Goal: Task Accomplishment & Management: Manage account settings

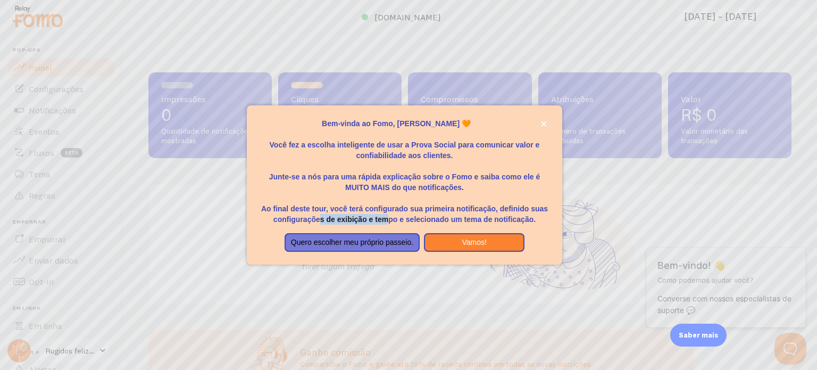
drag, startPoint x: 320, startPoint y: 218, endPoint x: 393, endPoint y: 214, distance: 72.4
click at [393, 214] on font "Ao final deste tour, você terá configurado sua primeira notificação, definido s…" at bounding box center [404, 213] width 287 height 19
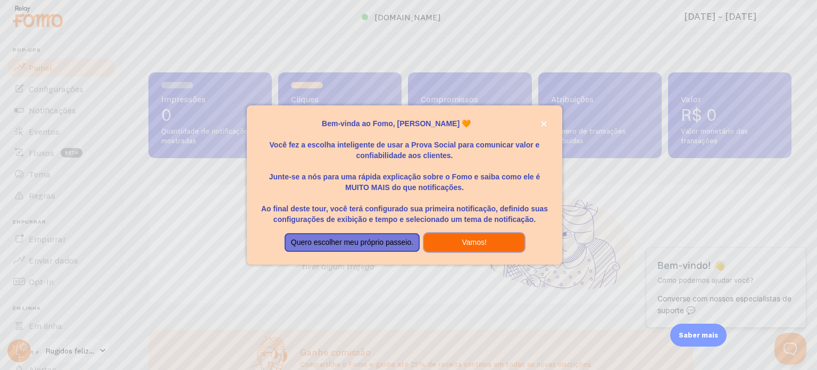
click at [454, 246] on button "Vamos!" at bounding box center [474, 242] width 101 height 19
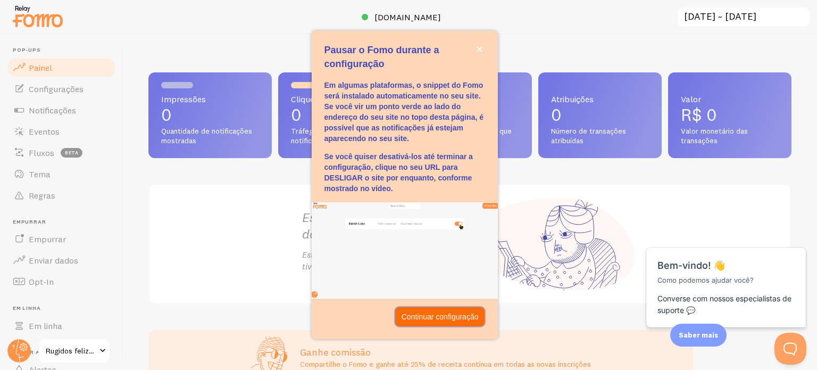
click at [433, 318] on font "Continuar configuração" at bounding box center [440, 316] width 77 height 9
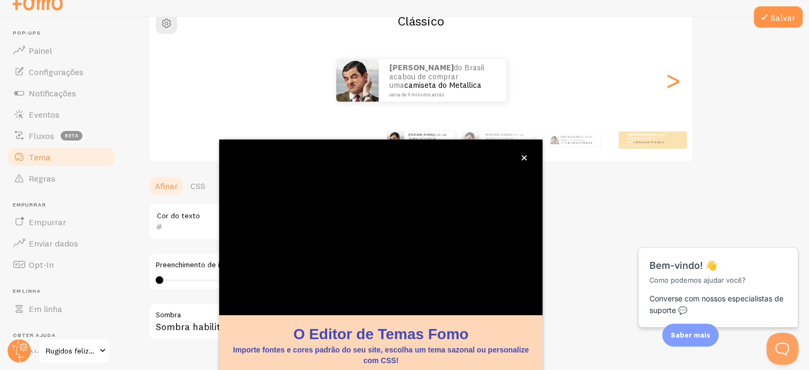
scroll to position [100, 0]
click at [586, 94] on div "[PERSON_NAME] do Brasil acabou de comprar uma camiseta do Metallica cerca de 4 …" at bounding box center [420, 80] width 543 height 43
click at [521, 162] on button "fechar," at bounding box center [524, 157] width 11 height 11
click at [527, 160] on icon "fechar," at bounding box center [524, 157] width 5 height 5
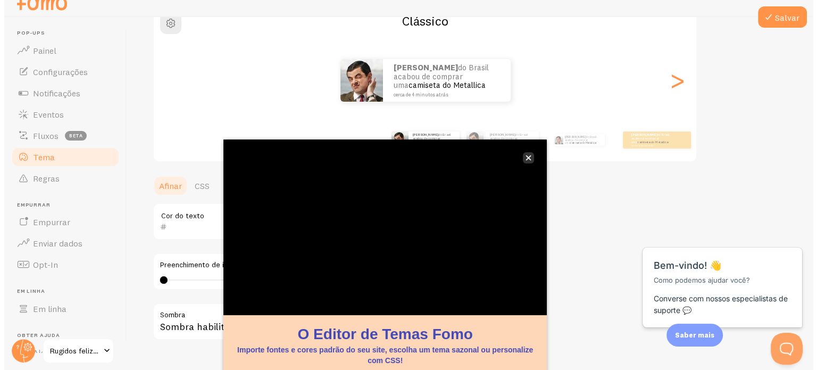
scroll to position [0, 0]
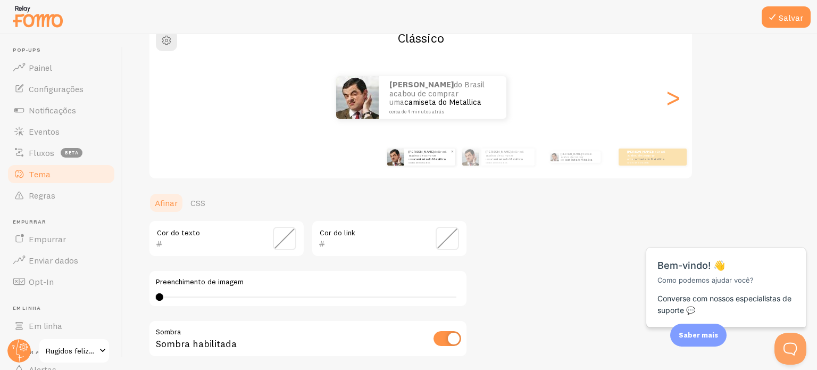
click at [439, 157] on font "camiseta do Metallica" at bounding box center [429, 159] width 31 height 4
click at [500, 157] on p "[PERSON_NAME] do Brasil acabou de comprar uma camiseta do Metallica cerca de 4 …" at bounding box center [508, 156] width 45 height 13
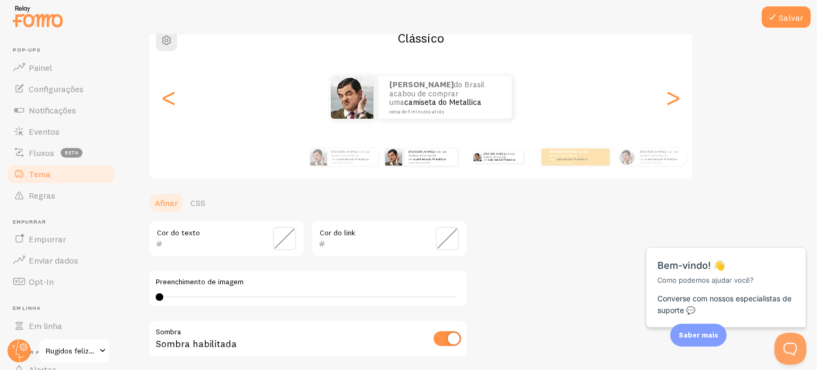
click at [509, 163] on div "[PERSON_NAME] do Brasil acabou de comprar uma camiseta do Metallica cerca de 4 …" at bounding box center [498, 157] width 69 height 30
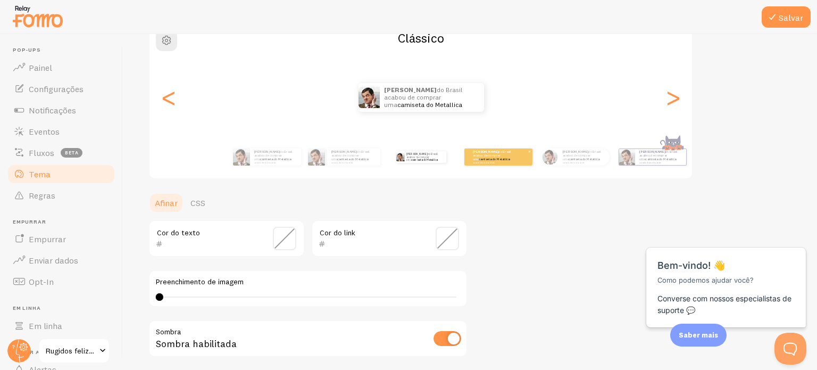
click at [492, 157] on font "camiseta do Metallica" at bounding box center [494, 159] width 31 height 4
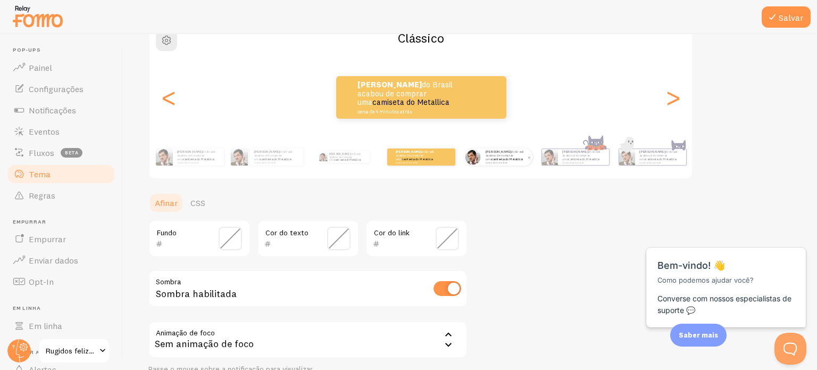
click at [487, 161] on font "cerca de 4 minutos atrás" at bounding box center [497, 162] width 22 height 2
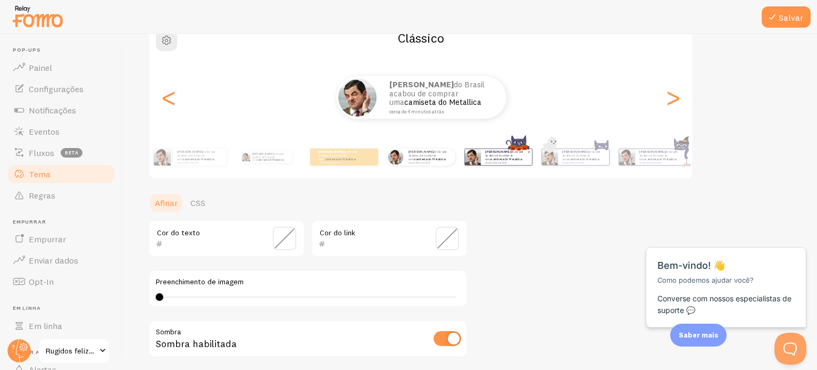
click at [482, 163] on div "[PERSON_NAME] do Brasil acabou de comprar uma camiseta do Metallica cerca de 4 …" at bounding box center [506, 157] width 51 height 16
type input "0"
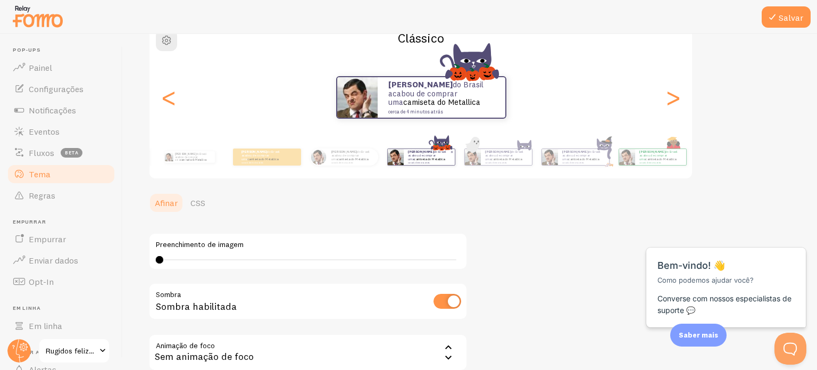
click at [482, 163] on div "[PERSON_NAME] do Brasil acabou de comprar uma camiseta do Metallica cerca de 4 …" at bounding box center [506, 157] width 51 height 16
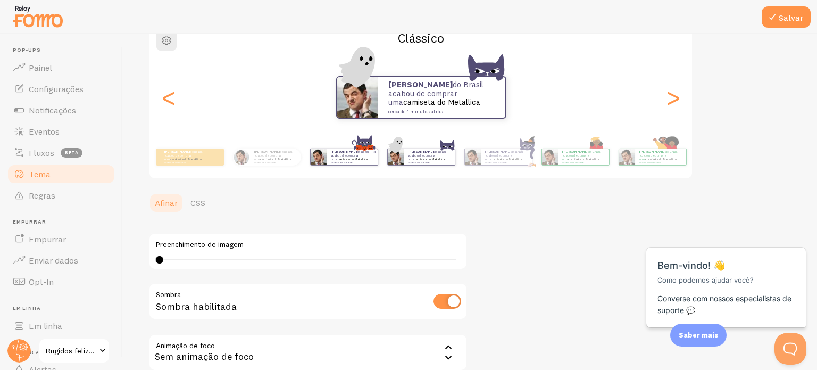
click at [482, 163] on div "[PERSON_NAME] do Brasil acabou de comprar uma camiseta do Metallica cerca de 4 …" at bounding box center [506, 157] width 51 height 16
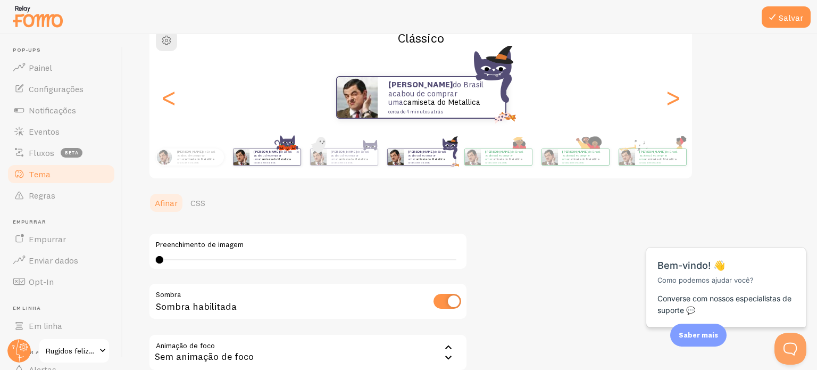
click at [482, 163] on div "[PERSON_NAME] do Brasil acabou de comprar uma camiseta do Metallica cerca de 4 …" at bounding box center [506, 157] width 51 height 16
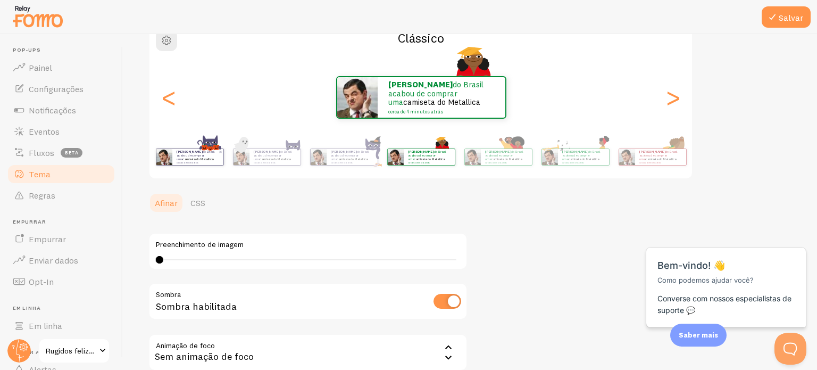
click at [482, 163] on div "[PERSON_NAME] do Brasil acabou de comprar uma camiseta do Metallica cerca de 4 …" at bounding box center [506, 157] width 51 height 16
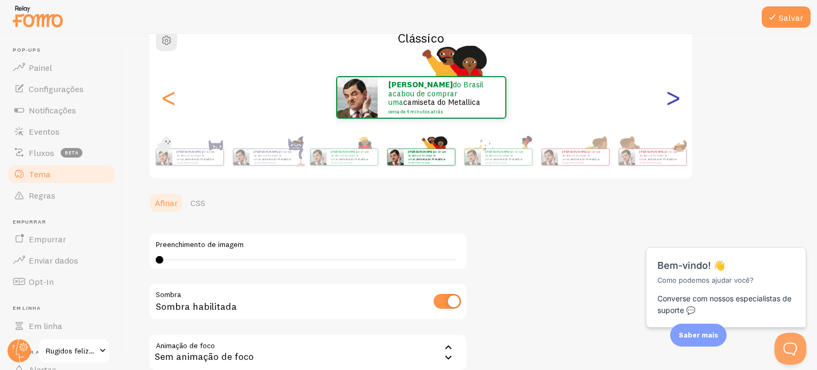
click at [680, 91] on font ">" at bounding box center [673, 97] width 18 height 36
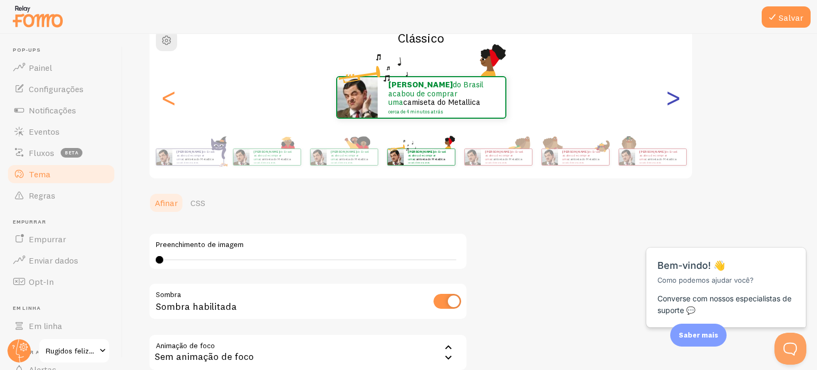
click at [680, 91] on font ">" at bounding box center [673, 97] width 18 height 36
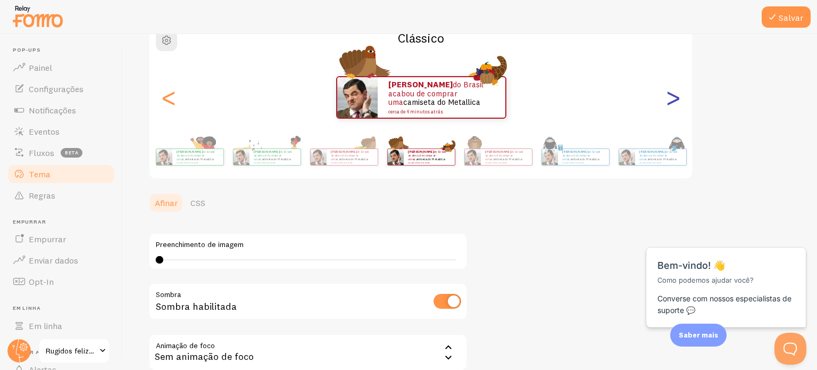
click at [680, 91] on font ">" at bounding box center [673, 97] width 18 height 36
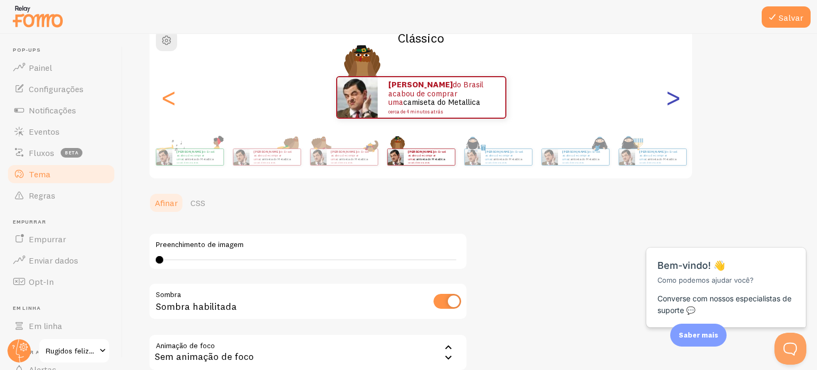
click at [680, 91] on font ">" at bounding box center [673, 97] width 18 height 36
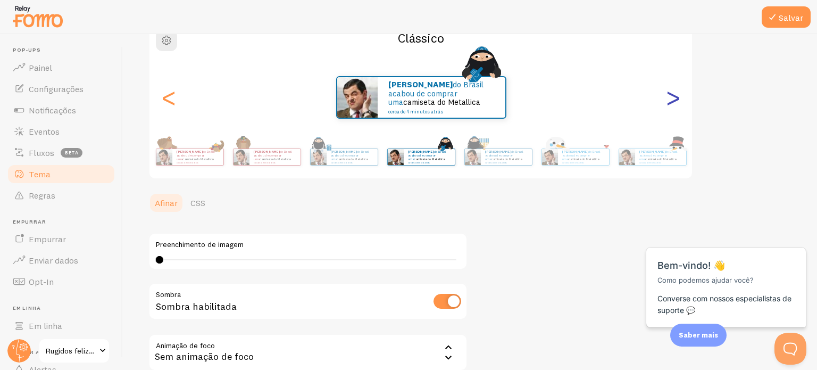
click at [680, 91] on font ">" at bounding box center [673, 97] width 18 height 36
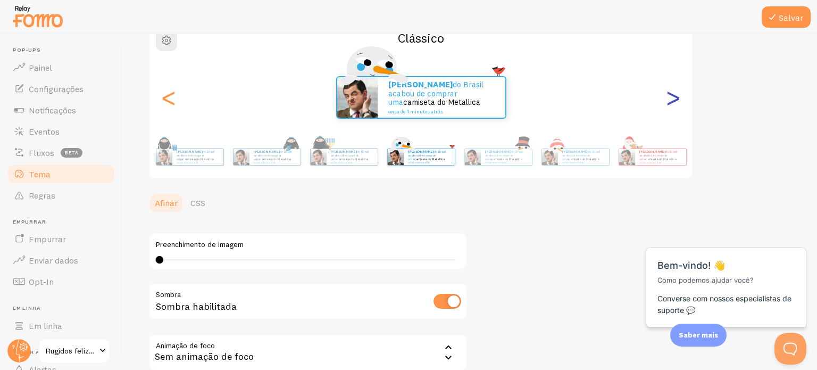
click at [680, 91] on font ">" at bounding box center [673, 97] width 18 height 36
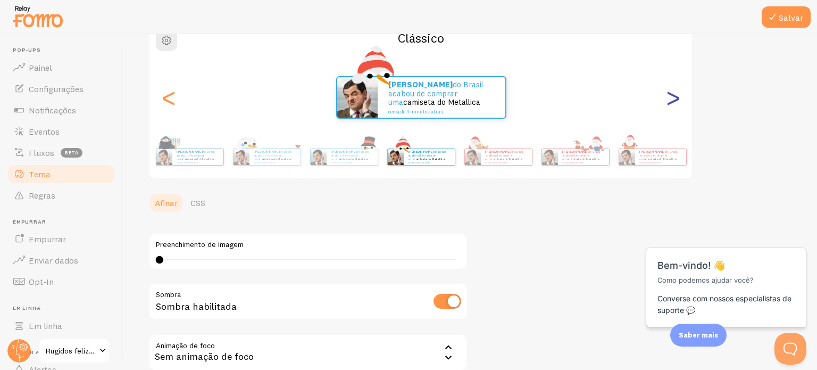
click at [680, 91] on font ">" at bounding box center [673, 97] width 18 height 36
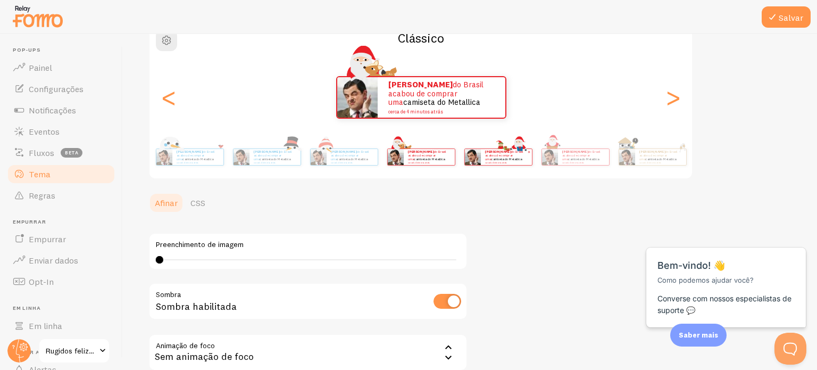
click at [522, 154] on p "[PERSON_NAME] do Brasil acabou de comprar uma camiseta do Metallica cerca de 4 …" at bounding box center [506, 156] width 43 height 13
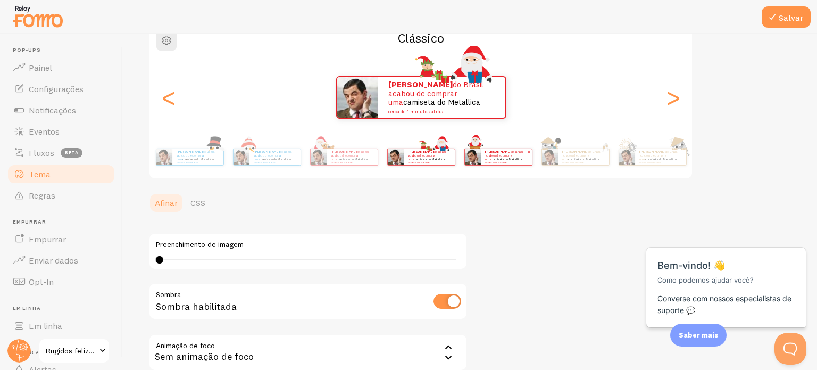
click at [510, 151] on font "do Brasil acabou de comprar uma" at bounding box center [504, 154] width 38 height 11
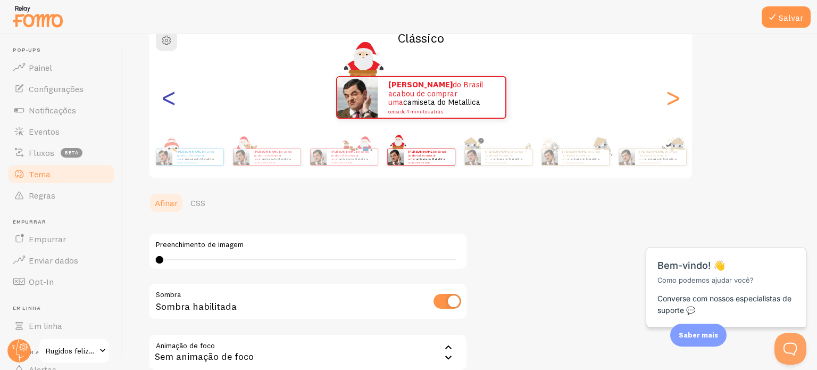
click at [168, 104] on font "<" at bounding box center [169, 97] width 18 height 36
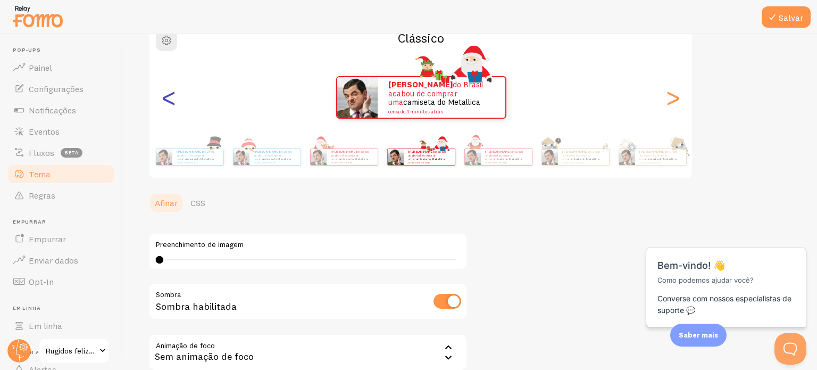
click at [168, 104] on font "<" at bounding box center [169, 97] width 18 height 36
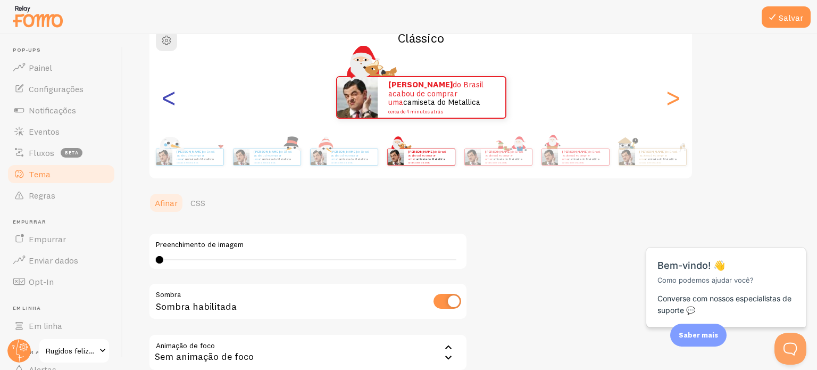
click at [168, 104] on font "<" at bounding box center [169, 97] width 18 height 36
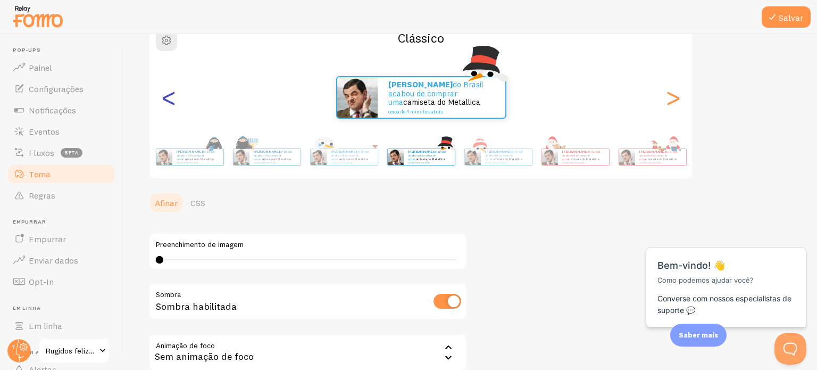
click at [168, 104] on font "<" at bounding box center [169, 97] width 18 height 36
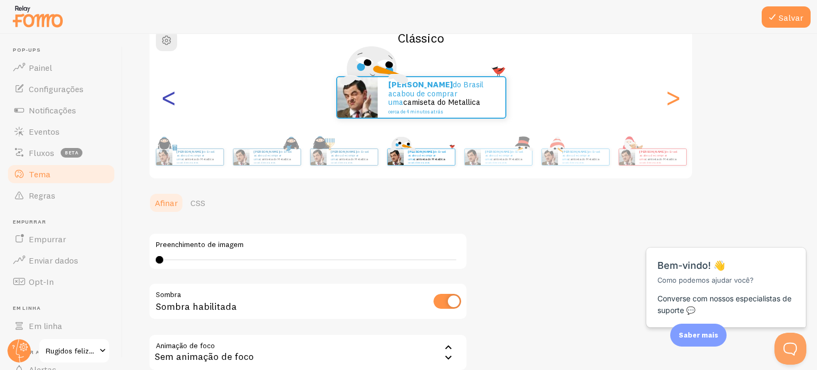
click at [168, 104] on font "<" at bounding box center [169, 97] width 18 height 36
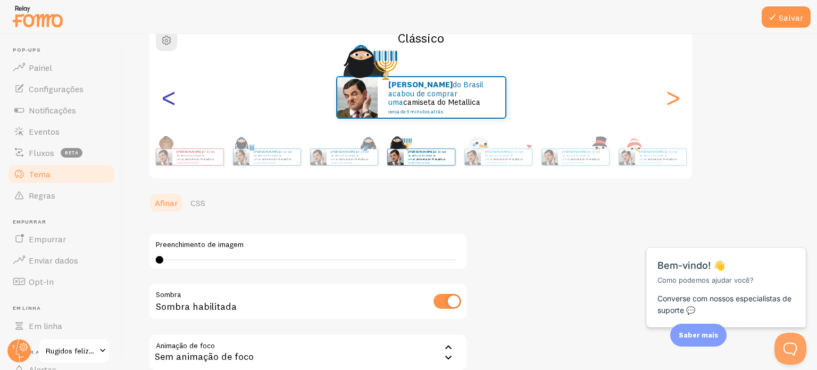
click at [168, 104] on font "<" at bounding box center [169, 97] width 18 height 36
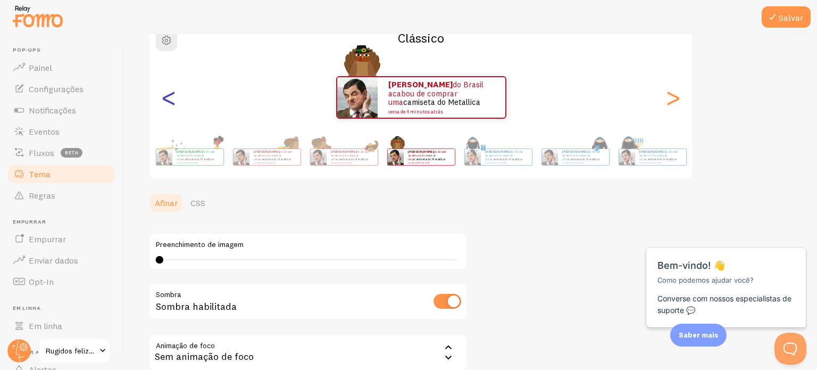
click at [168, 104] on font "<" at bounding box center [169, 97] width 18 height 36
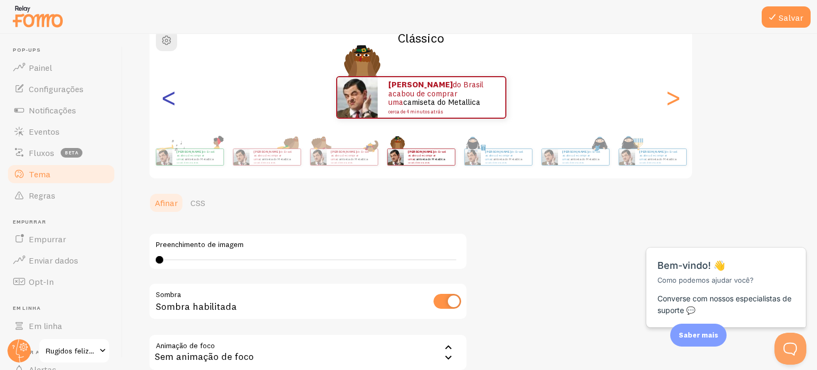
click at [168, 104] on font "<" at bounding box center [169, 97] width 18 height 36
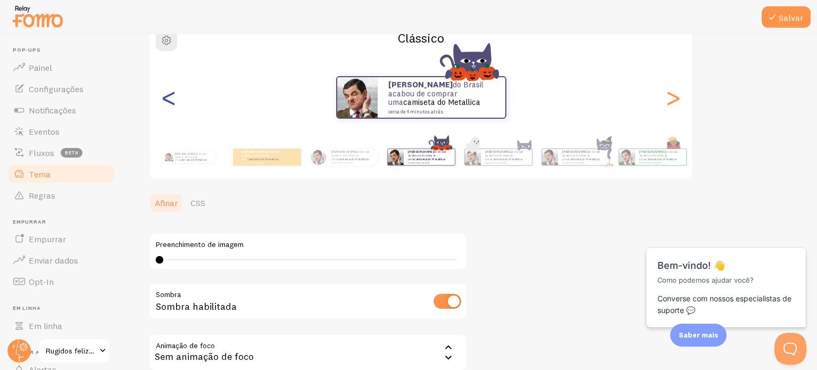
click at [168, 104] on font "<" at bounding box center [169, 97] width 18 height 36
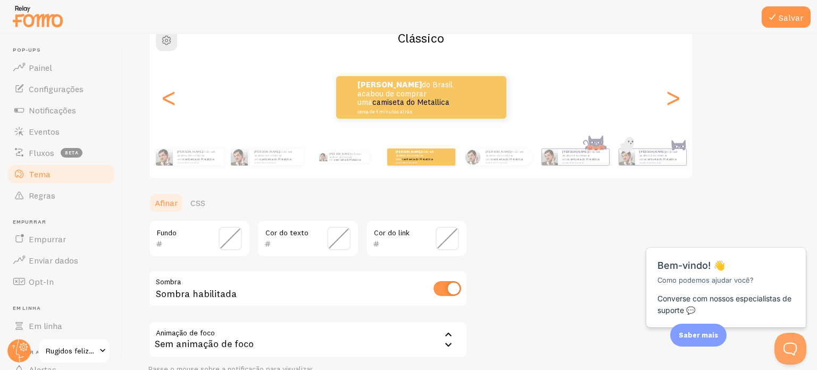
click at [660, 101] on div "[PERSON_NAME] do Brasil acabou de comprar uma camiseta do Metallica cerca de 4 …" at bounding box center [420, 97] width 543 height 43
click at [670, 101] on font ">" at bounding box center [673, 97] width 18 height 36
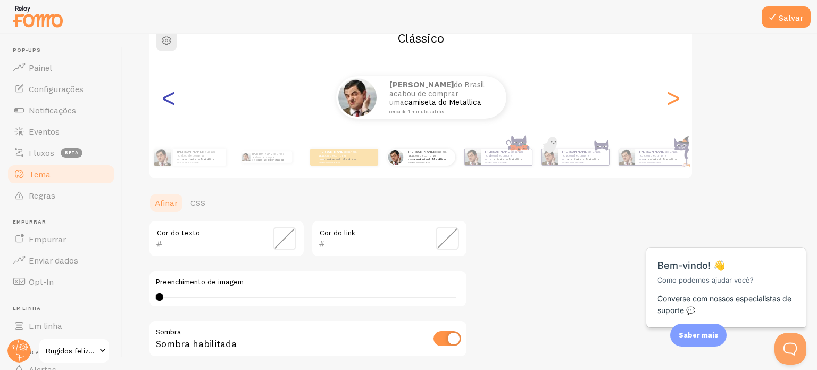
click at [162, 98] on font "<" at bounding box center [169, 97] width 18 height 36
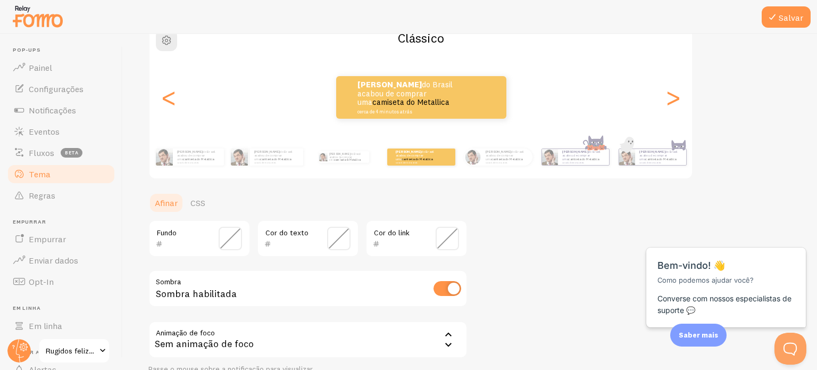
click at [231, 239] on span at bounding box center [230, 238] width 23 height 23
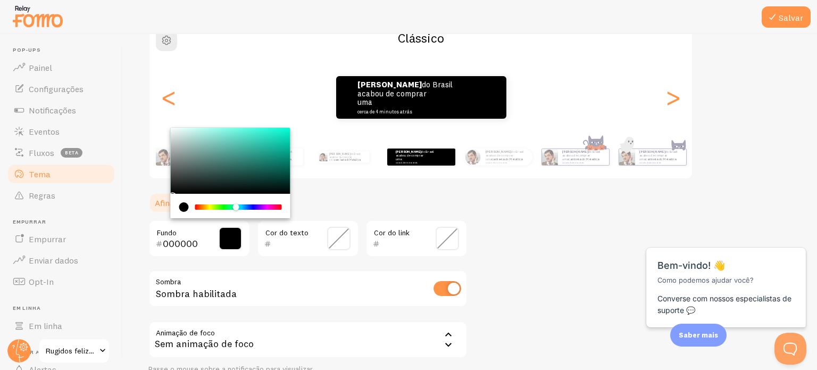
drag, startPoint x: 198, startPoint y: 206, endPoint x: 236, endPoint y: 210, distance: 38.5
click at [236, 210] on div "Chrome color picker" at bounding box center [239, 207] width 6 height 7
click at [256, 138] on div "Chrome color picker" at bounding box center [231, 161] width 120 height 66
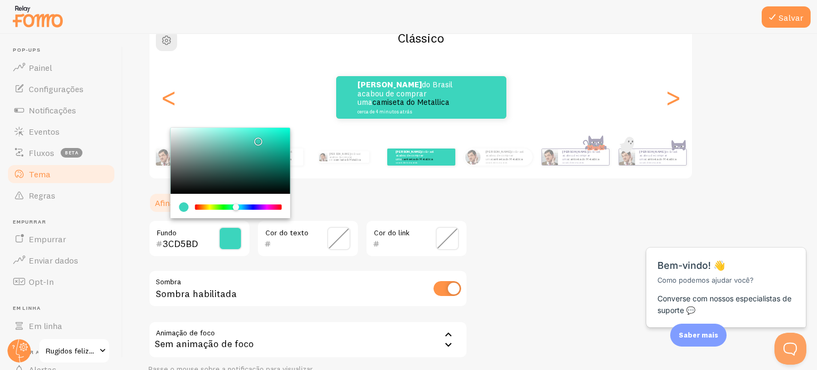
click at [255, 131] on div "Chrome color picker" at bounding box center [231, 161] width 120 height 66
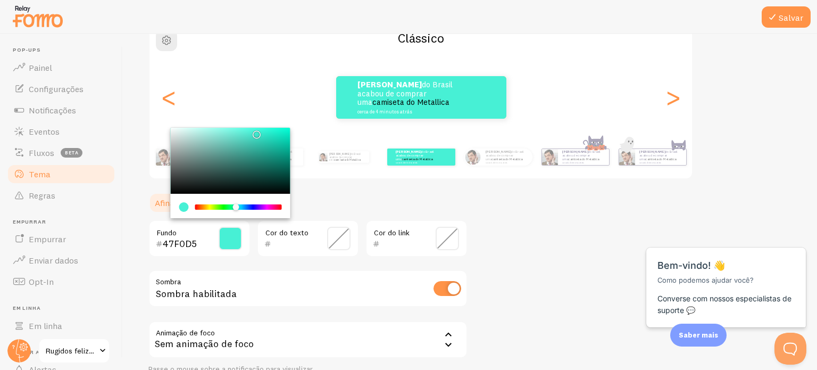
click at [255, 133] on div "Chrome color picker" at bounding box center [257, 134] width 6 height 6
click at [255, 143] on div "Chrome color picker" at bounding box center [231, 161] width 120 height 66
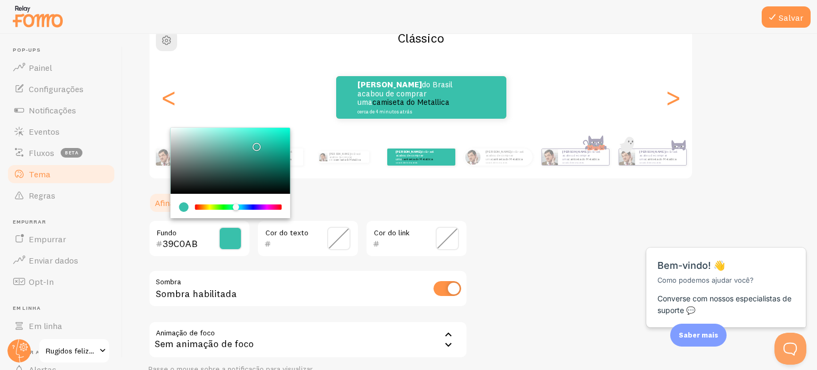
click at [240, 137] on div "Chrome color picker" at bounding box center [231, 161] width 120 height 66
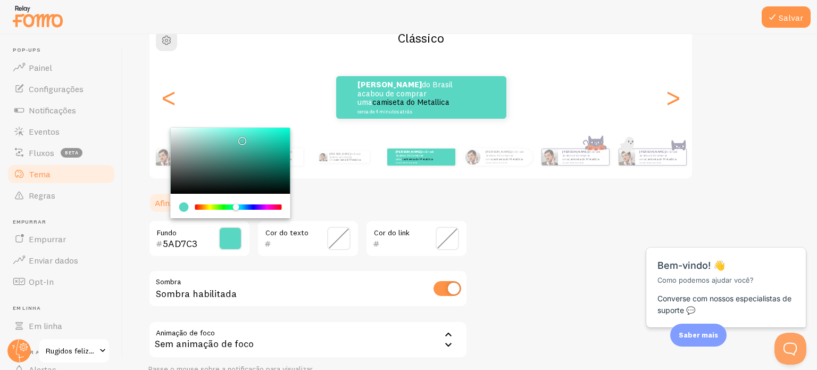
click at [236, 143] on div "Chrome color picker" at bounding box center [231, 161] width 120 height 66
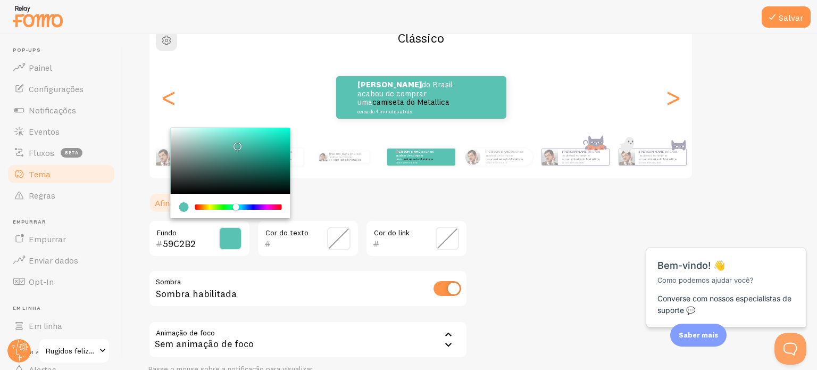
click at [244, 147] on div "Chrome color picker" at bounding box center [231, 161] width 120 height 66
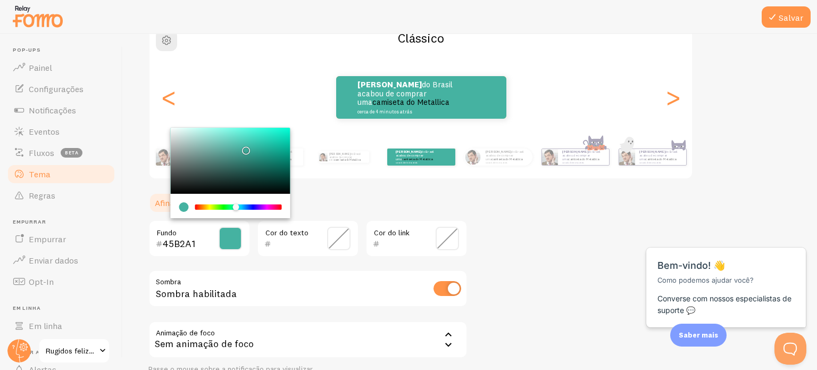
click at [243, 140] on div "Chrome color picker" at bounding box center [231, 161] width 120 height 66
type input "52CDB9"
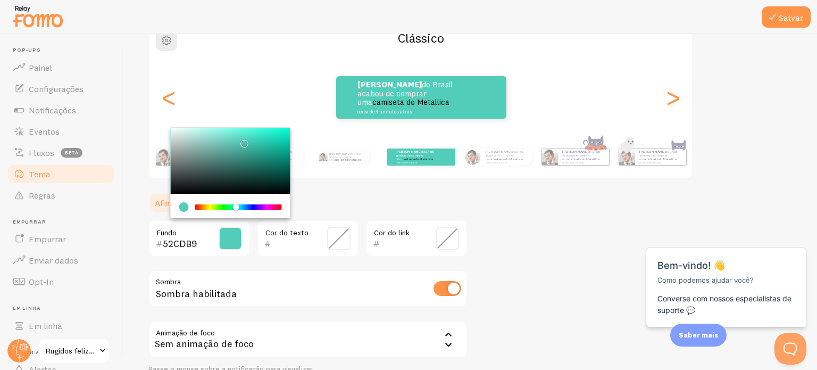
click at [333, 262] on div "52CDB9 Fundo Cor do texto Cor do link Sombra Sombra habilitada Animação de foco…" at bounding box center [307, 297] width 319 height 154
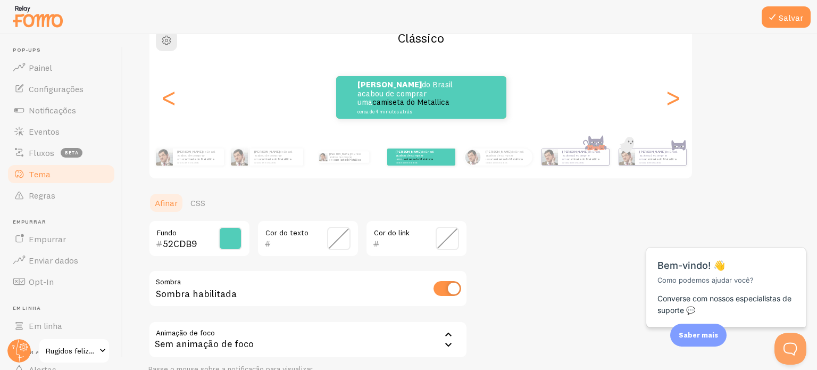
click at [333, 241] on span at bounding box center [338, 238] width 23 height 23
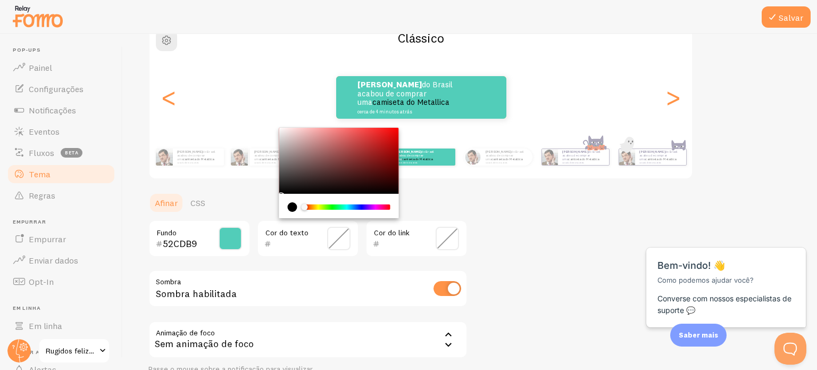
click at [280, 128] on div "Chrome color picker" at bounding box center [339, 161] width 120 height 66
type input "FAF8F8"
click at [447, 238] on span at bounding box center [447, 238] width 23 height 23
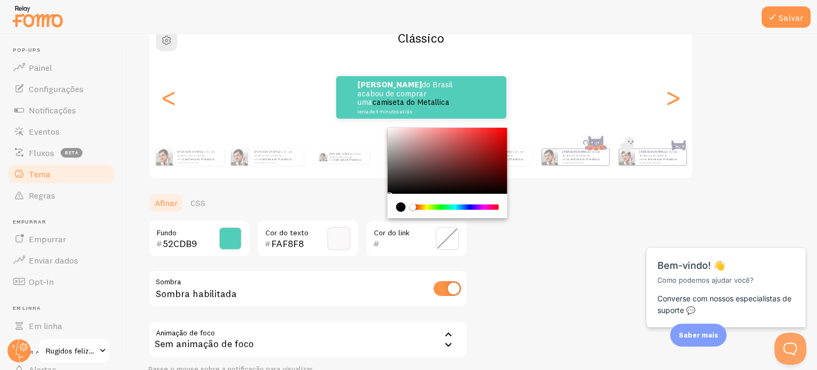
click at [390, 129] on div "Chrome color picker" at bounding box center [448, 161] width 120 height 66
click at [390, 128] on div "Chrome color picker" at bounding box center [448, 161] width 120 height 66
click at [414, 176] on div "Chrome color picker" at bounding box center [448, 161] width 120 height 66
click at [471, 148] on div "Chrome color picker" at bounding box center [448, 161] width 120 height 66
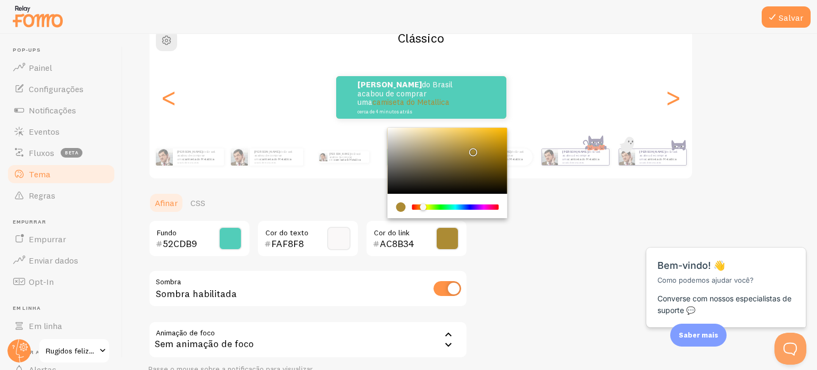
click at [423, 205] on div "Chrome color picker" at bounding box center [455, 206] width 85 height 5
click at [450, 125] on div "[PERSON_NAME] do Brasil acabou de comprar uma camiseta do Metallica cerca de 4 …" at bounding box center [420, 97] width 542 height 77
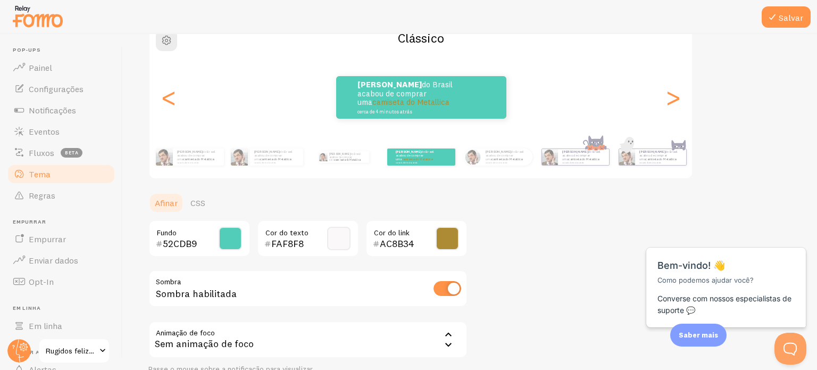
click at [444, 233] on span at bounding box center [447, 238] width 23 height 23
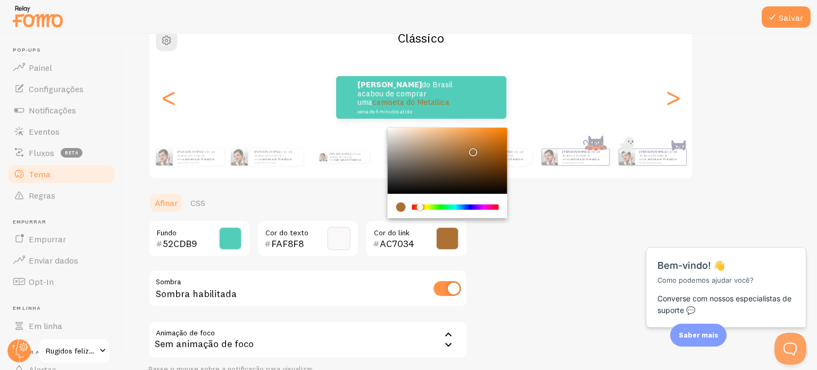
click at [420, 204] on div "Chrome color picker" at bounding box center [420, 207] width 6 height 6
drag, startPoint x: 472, startPoint y: 155, endPoint x: 487, endPoint y: 130, distance: 28.6
click at [487, 132] on div "Chrome color picker" at bounding box center [490, 135] width 6 height 6
type input "000000"
click at [513, 244] on div "Tema Escolha um tema para suas notificações Clássico [PERSON_NAME] do [GEOGRAPH…" at bounding box center [469, 187] width 643 height 455
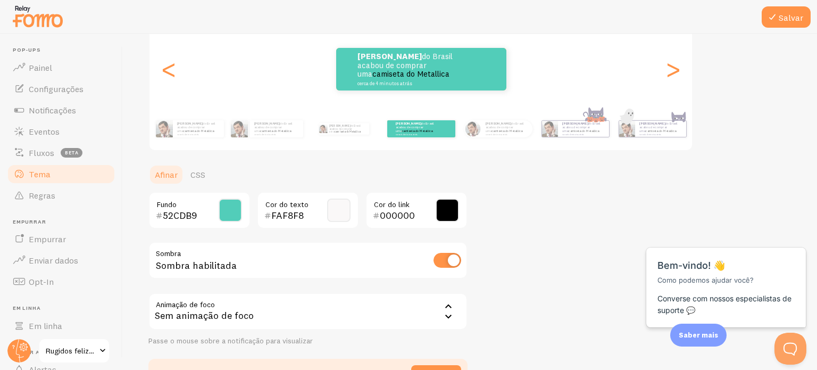
scroll to position [128, 0]
click at [445, 266] on input "checkbox" at bounding box center [447, 260] width 28 height 15
click at [447, 260] on input "checkbox" at bounding box center [447, 260] width 28 height 15
checkbox input "true"
click at [364, 310] on div "Sem animação de foco" at bounding box center [307, 311] width 319 height 37
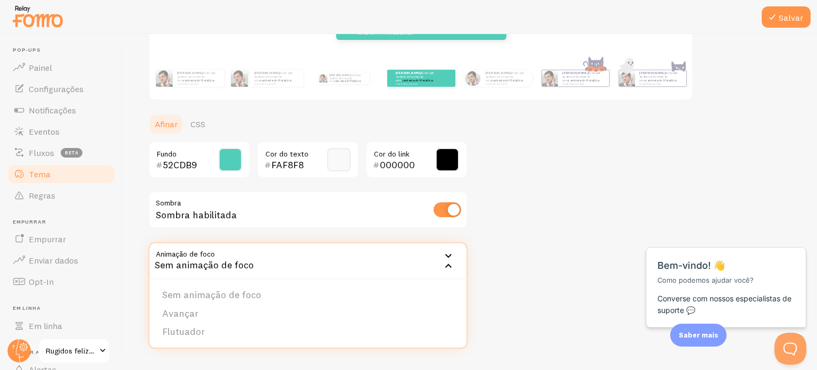
scroll to position [195, 0]
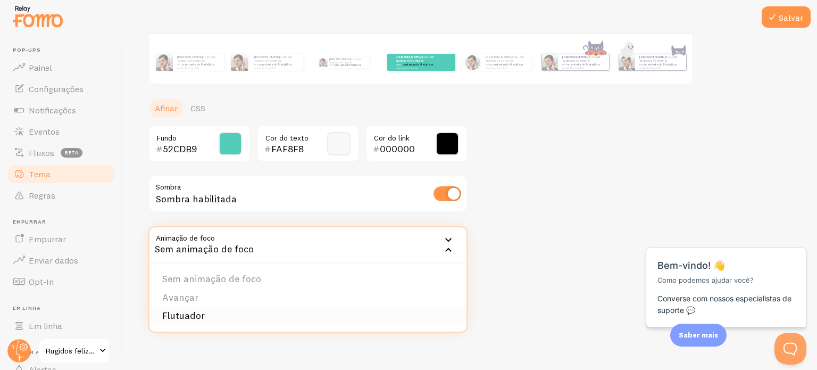
click at [206, 314] on li "Flutuador" at bounding box center [307, 315] width 317 height 19
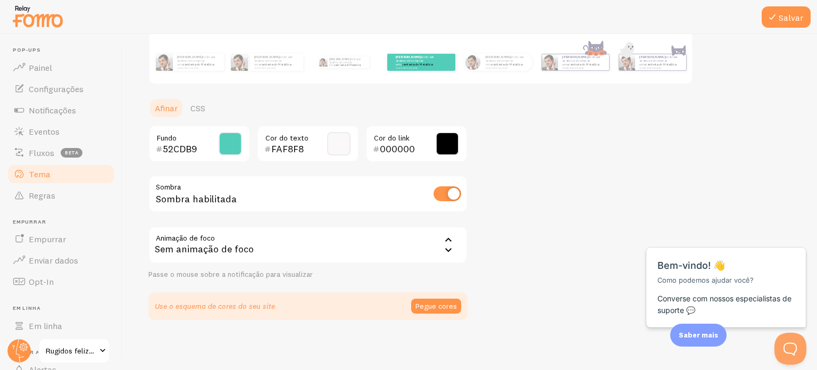
click at [213, 305] on font "Use o esquema de cores do seu site" at bounding box center [215, 306] width 120 height 10
click at [426, 304] on font "Pegue cores" at bounding box center [435, 306] width 41 height 10
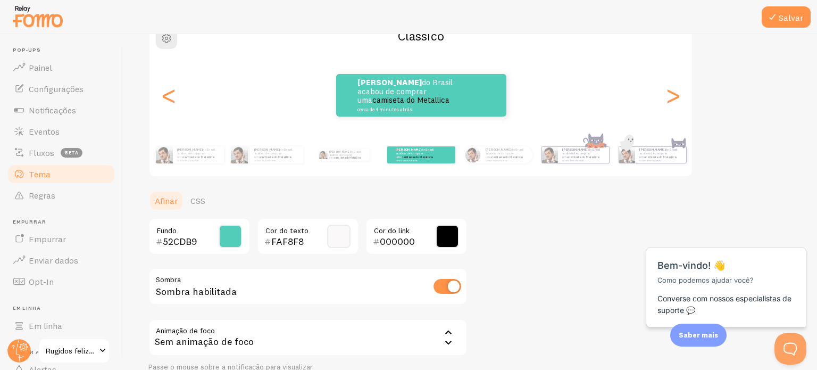
scroll to position [101, 0]
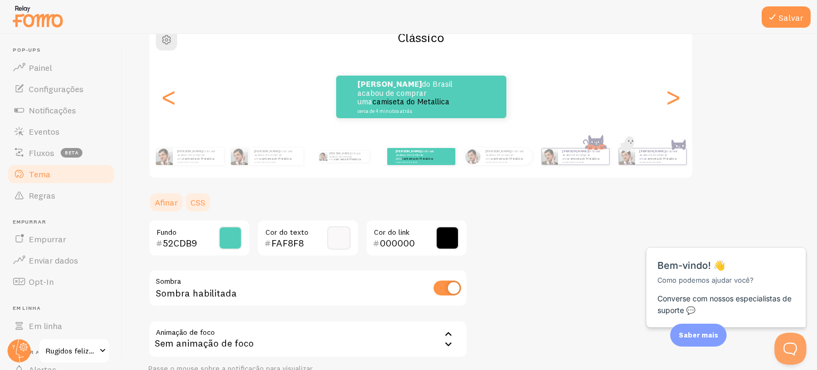
click at [197, 204] on font "CSS" at bounding box center [197, 202] width 15 height 11
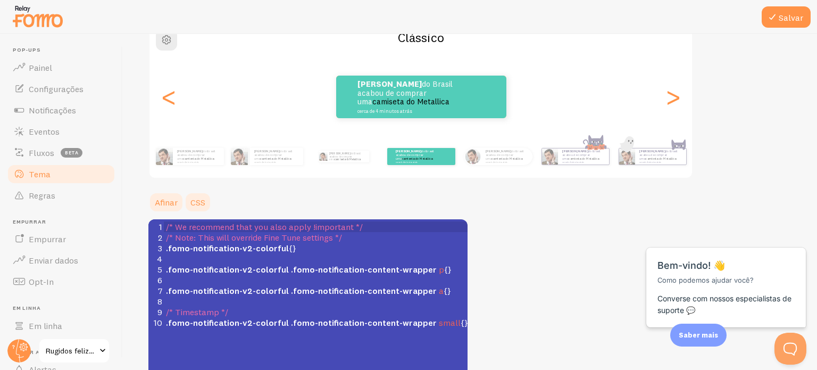
click at [168, 204] on font "Afinar" at bounding box center [166, 202] width 23 height 11
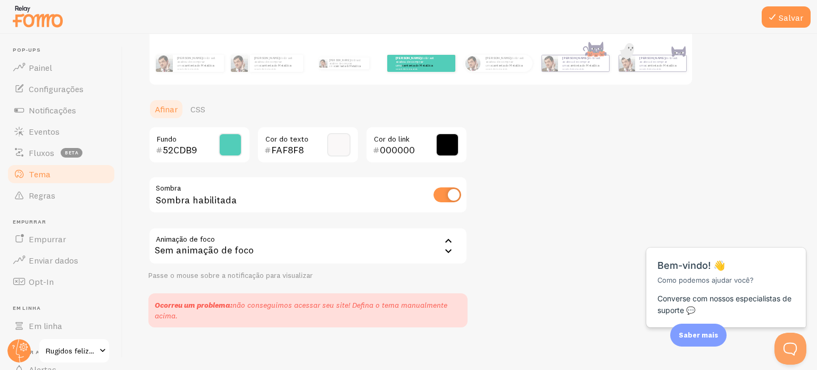
scroll to position [201, 0]
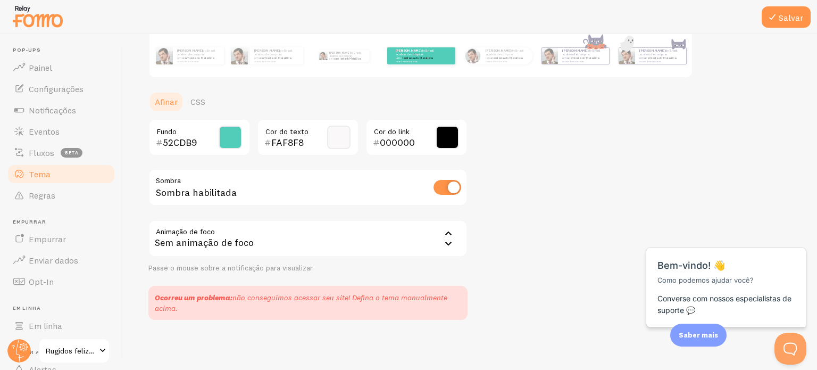
click at [271, 245] on div "Sem animação de foco" at bounding box center [307, 238] width 319 height 37
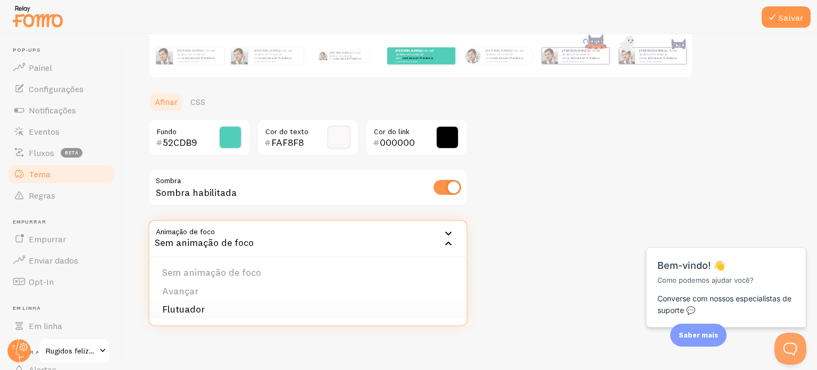
click at [232, 308] on li "Flutuador" at bounding box center [307, 309] width 317 height 19
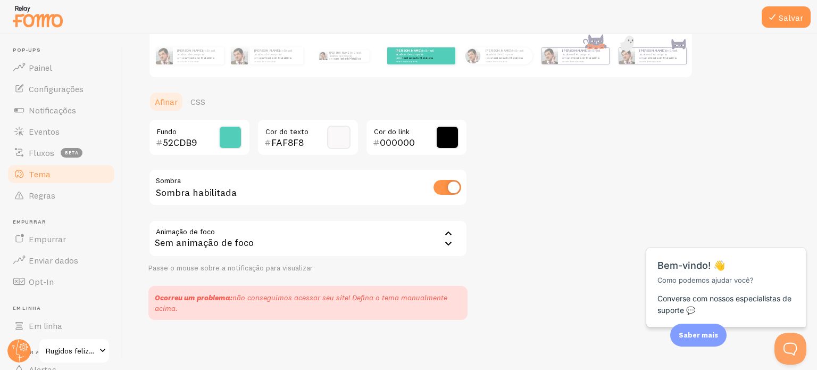
click at [373, 286] on div "Ocorreu um problema: não conseguimos acessar seu site! Defina o tema manualment…" at bounding box center [307, 303] width 319 height 34
click at [57, 70] on link "Painel" at bounding box center [61, 67] width 110 height 21
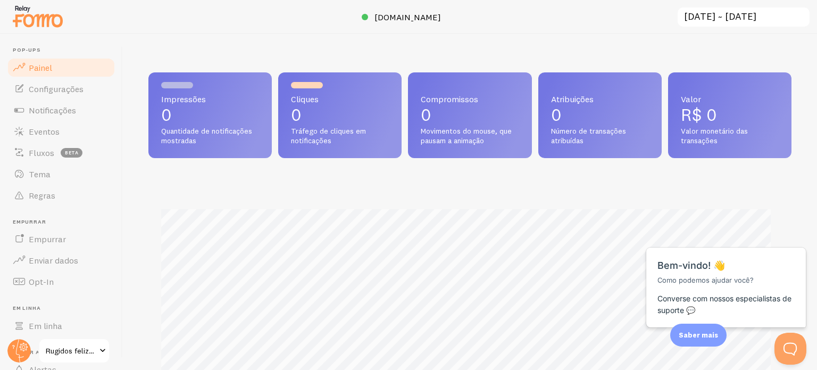
scroll to position [279, 634]
click at [56, 80] on link "Configurações" at bounding box center [61, 88] width 110 height 21
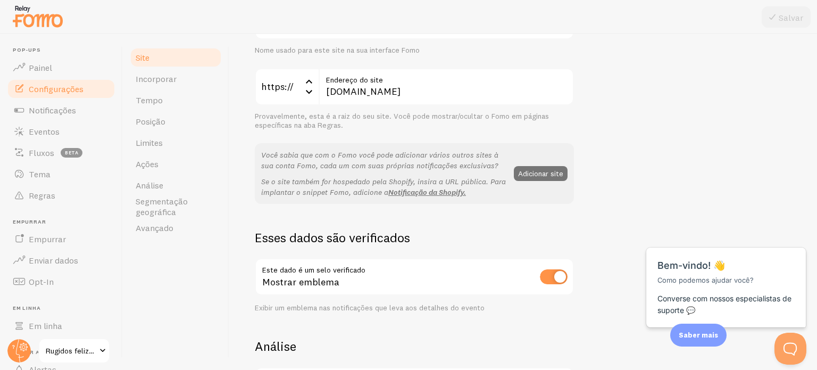
scroll to position [164, 0]
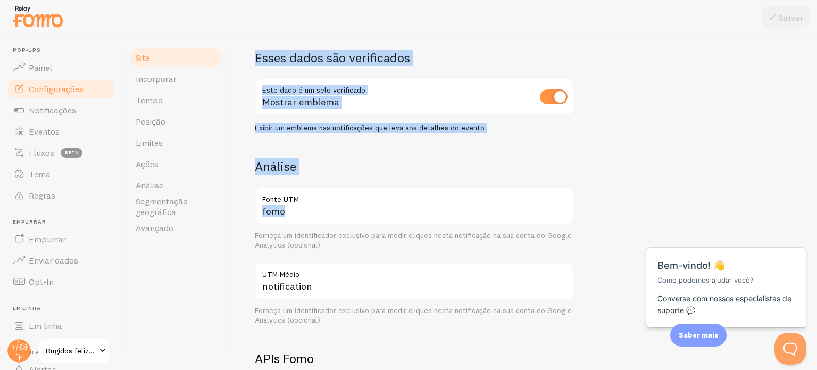
drag, startPoint x: 816, startPoint y: 94, endPoint x: 816, endPoint y: 189, distance: 94.7
click at [816, 189] on div "Configurações do site Configurações relacionadas ao seu site Happy Roars Título…" at bounding box center [523, 202] width 588 height 336
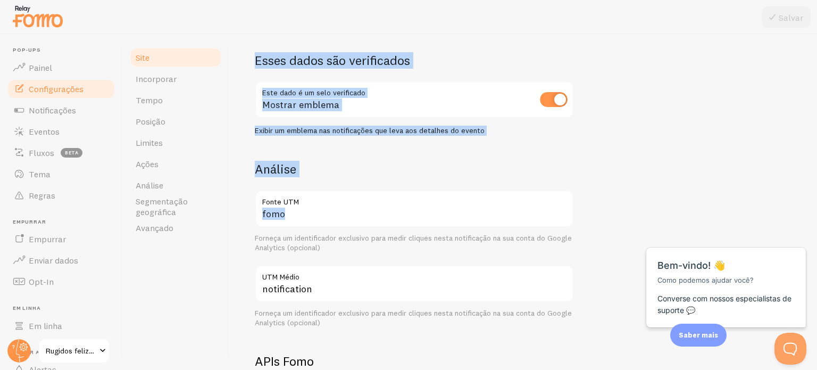
click at [694, 185] on div "Happy Roars Título do site Nome usado para este site na sua interface Fomo http…" at bounding box center [523, 185] width 537 height 720
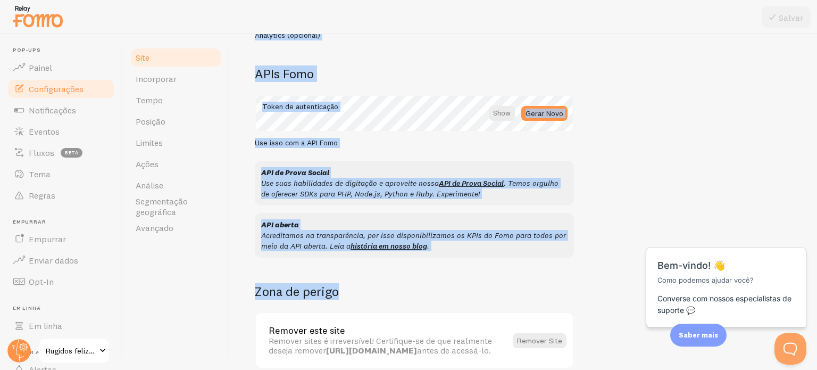
scroll to position [633, 0]
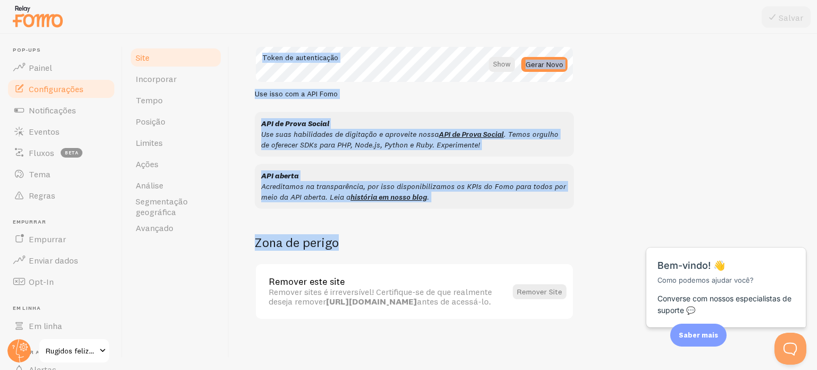
drag, startPoint x: 816, startPoint y: 177, endPoint x: 816, endPoint y: 310, distance: 133.5
click at [816, 310] on div "Configurações do site Configurações relacionadas ao seu site Happy Roars Título…" at bounding box center [523, 202] width 588 height 336
click at [568, 187] on div "API aberta Acreditamos na transparência, por isso disponibilizamos os KPIs do F…" at bounding box center [414, 186] width 319 height 45
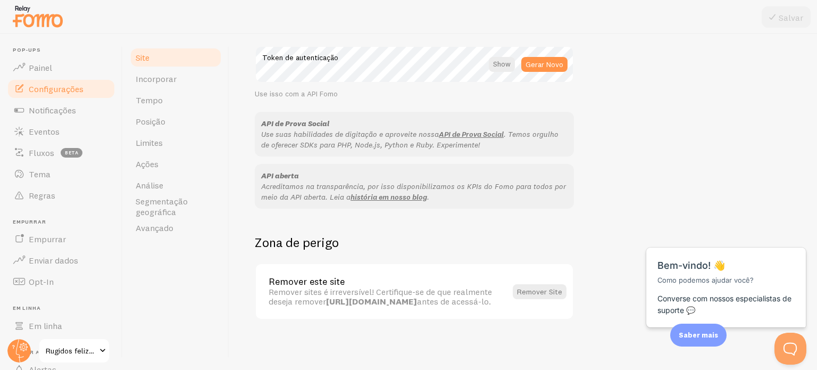
drag, startPoint x: 811, startPoint y: 269, endPoint x: 811, endPoint y: 248, distance: 20.7
click at [811, 221] on html "Close cross-small Bem-vindo! 👋 Como podemos ajudar você? Converse com nossos es…" at bounding box center [726, 221] width 171 height 0
drag, startPoint x: 811, startPoint y: 248, endPoint x: 811, endPoint y: 261, distance: 12.2
click at [811, 221] on html "Close cross-small Bem-vindo! 👋 Como podemos ajudar você? Converse com nossos es…" at bounding box center [726, 221] width 171 height 0
drag, startPoint x: 811, startPoint y: 261, endPoint x: 813, endPoint y: 275, distance: 15.0
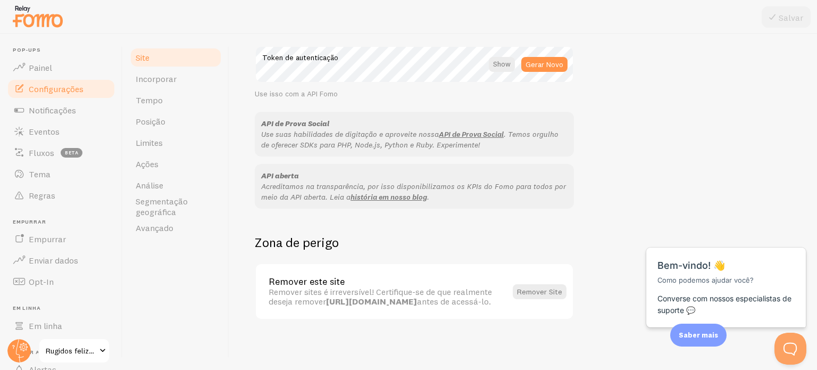
click at [812, 221] on html "Close cross-small Bem-vindo! 👋 Como podemos ajudar você? Converse com nossos es…" at bounding box center [726, 221] width 171 height 0
click at [71, 108] on font "Notificações" at bounding box center [52, 110] width 47 height 11
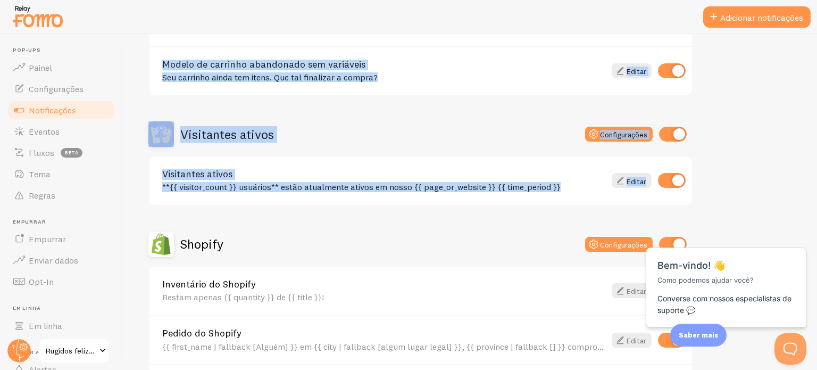
scroll to position [188, 0]
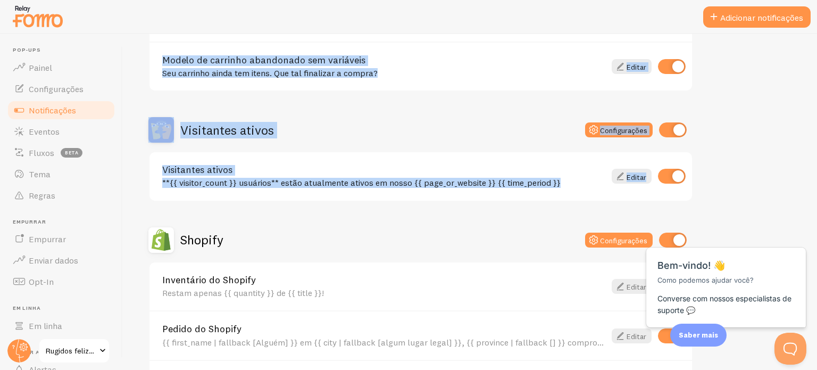
drag, startPoint x: 816, startPoint y: 118, endPoint x: 816, endPoint y: 163, distance: 45.2
click at [816, 163] on div "Notificações Suas conexões e suas notificações Artigo de ajuda [PERSON_NAME] ab…" at bounding box center [470, 202] width 694 height 336
click at [674, 129] on input "checkbox" at bounding box center [673, 129] width 28 height 15
checkbox input "false"
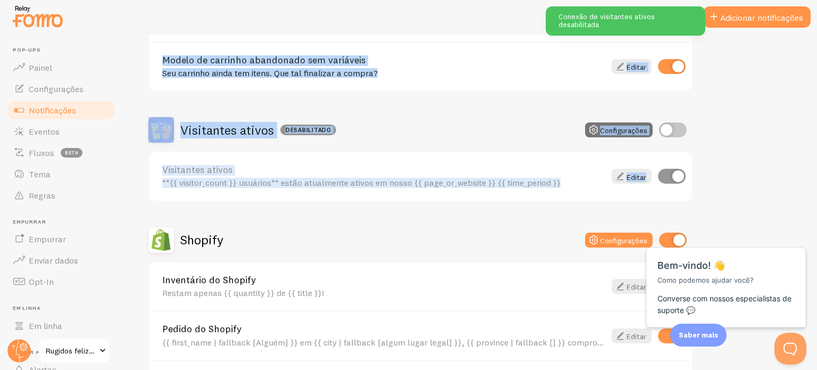
click at [415, 123] on div "Visitantes ativos Desabilitado Configurações" at bounding box center [420, 130] width 545 height 26
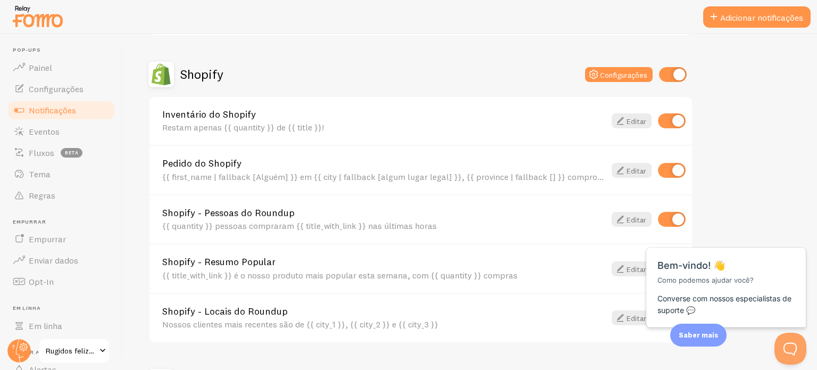
scroll to position [355, 0]
click at [664, 124] on input "checkbox" at bounding box center [672, 119] width 28 height 15
checkbox input "false"
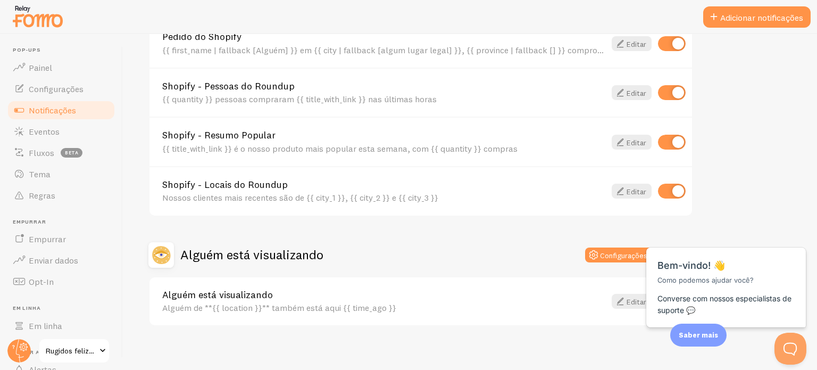
scroll to position [477, 0]
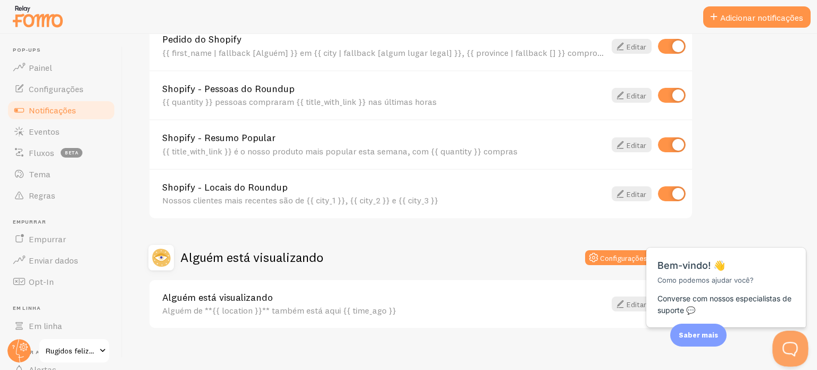
click at [787, 343] on button "Popover do Open Beacon" at bounding box center [788, 346] width 32 height 32
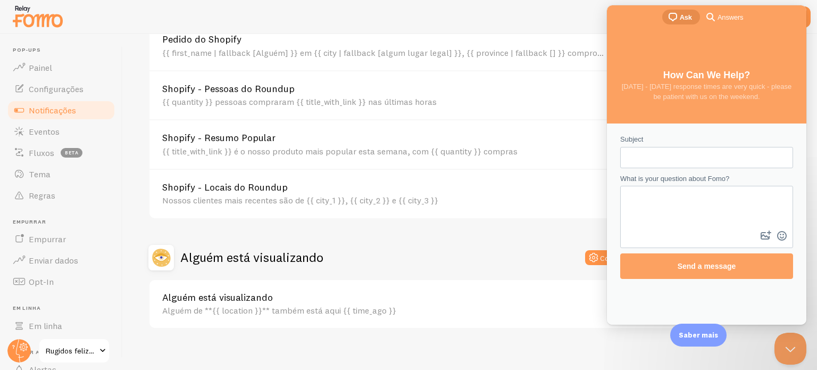
click at [702, 332] on font "Saber mais" at bounding box center [698, 334] width 39 height 9
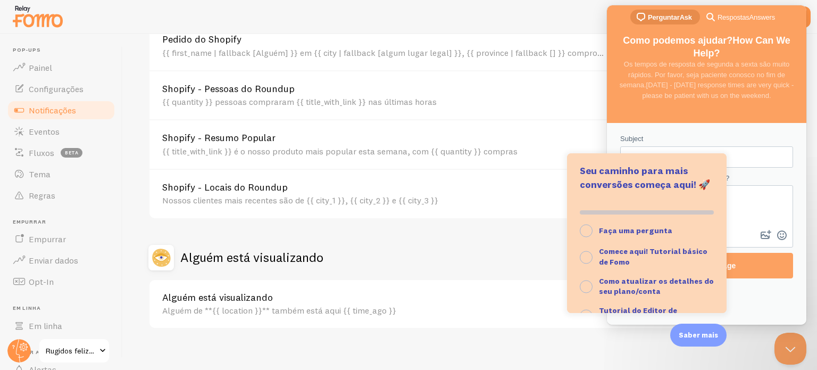
click at [765, 202] on textarea "What is your question about Fomo?" at bounding box center [706, 206] width 171 height 41
click at [720, 137] on div "Subject" at bounding box center [706, 150] width 173 height 34
click at [593, 229] on button "Faça uma pergunta" at bounding box center [647, 230] width 160 height 23
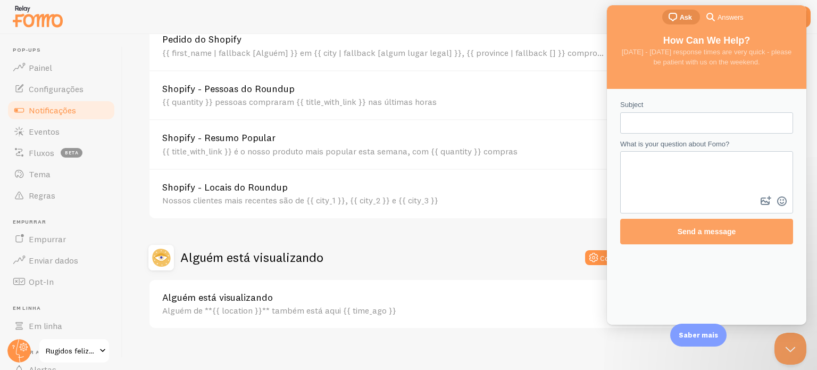
click at [581, 280] on div "Alguém está visualizando Alguém de **{{ location }}** também está aqui {{ time_…" at bounding box center [420, 304] width 542 height 48
click at [695, 337] on font "Saber mais" at bounding box center [698, 334] width 39 height 9
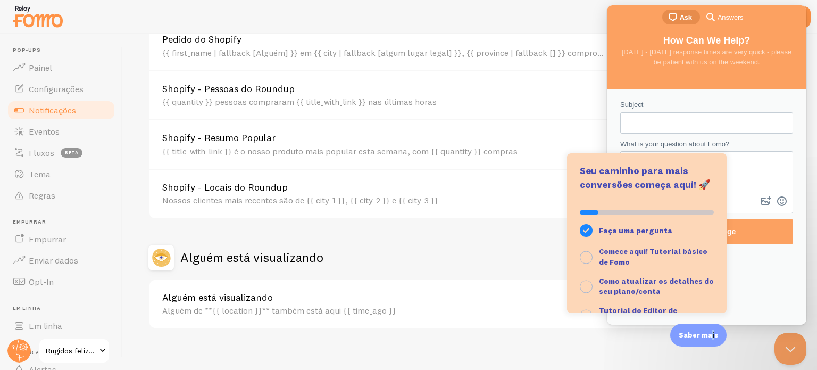
click at [714, 335] on font "Saber mais" at bounding box center [698, 334] width 39 height 9
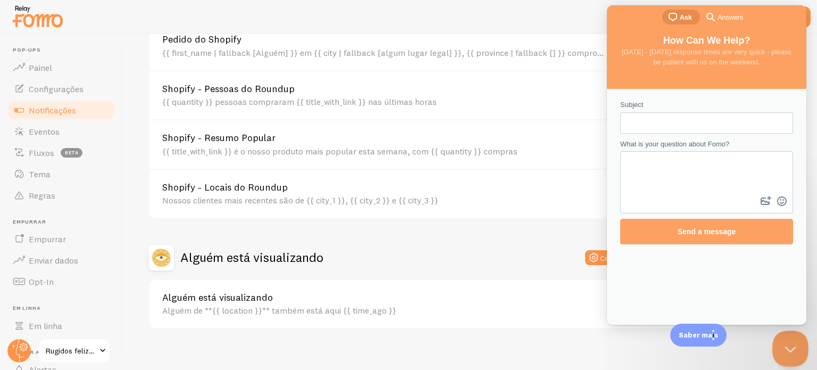
click at [790, 345] on button "Close Beacon popover" at bounding box center [788, 346] width 32 height 32
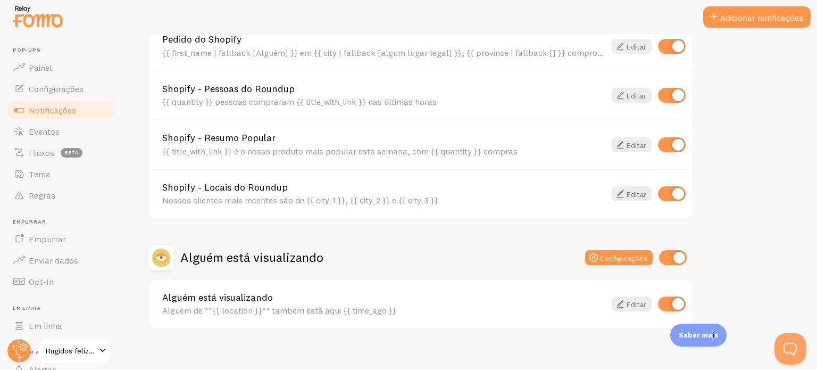
click at [672, 96] on input "checkbox" at bounding box center [672, 95] width 28 height 15
checkbox input "false"
click at [668, 145] on input "checkbox" at bounding box center [672, 144] width 28 height 15
checkbox input "false"
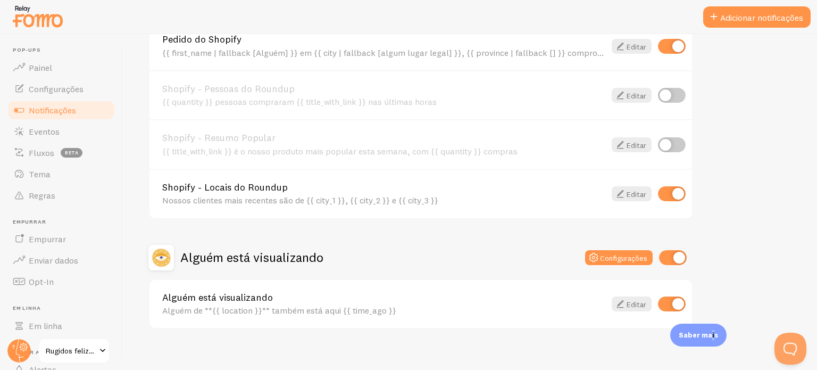
click at [672, 189] on input "checkbox" at bounding box center [672, 193] width 28 height 15
checkbox input "false"
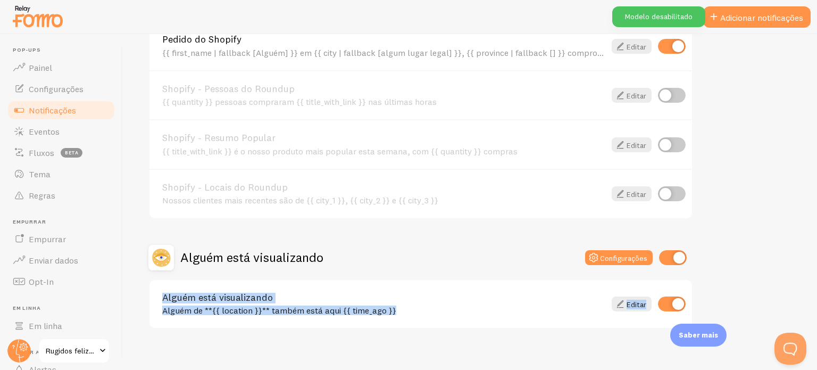
drag, startPoint x: 808, startPoint y: 263, endPoint x: 809, endPoint y: 276, distance: 13.4
click at [809, 276] on div "Notificações Suas conexões e suas notificações Artigo de ajuda [PERSON_NAME] ab…" at bounding box center [470, 202] width 694 height 336
click at [784, 261] on div "Notificações Suas conexões e suas notificações Artigo de ajuda [PERSON_NAME] ab…" at bounding box center [470, 202] width 694 height 336
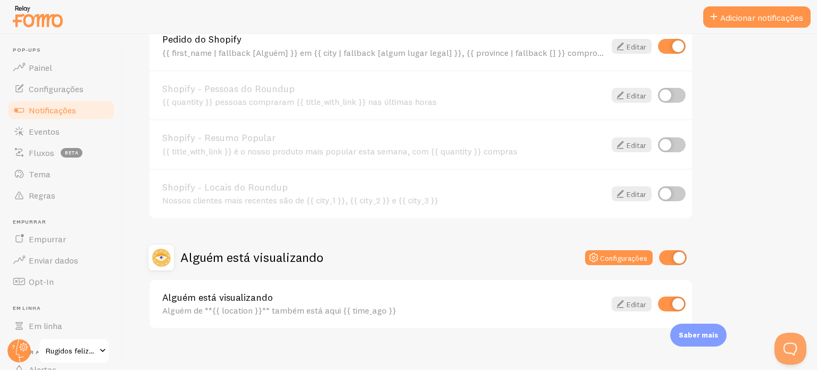
click at [674, 302] on input "checkbox" at bounding box center [672, 303] width 28 height 15
checkbox input "false"
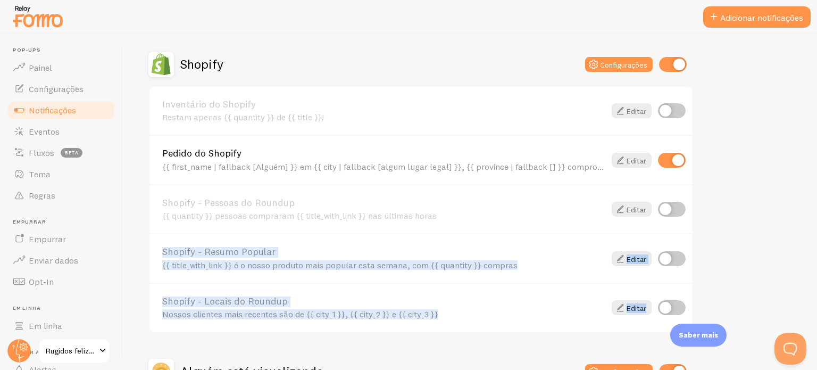
scroll to position [347, 0]
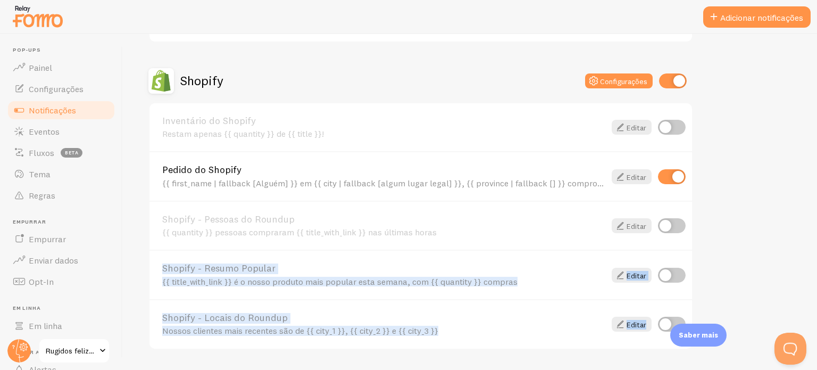
drag, startPoint x: 816, startPoint y: 243, endPoint x: 816, endPoint y: 221, distance: 22.3
click at [816, 221] on div "Notificações Suas conexões e suas notificações Artigo de ajuda [PERSON_NAME] ab…" at bounding box center [470, 202] width 694 height 336
click at [668, 177] on input "checkbox" at bounding box center [672, 176] width 28 height 15
checkbox input "false"
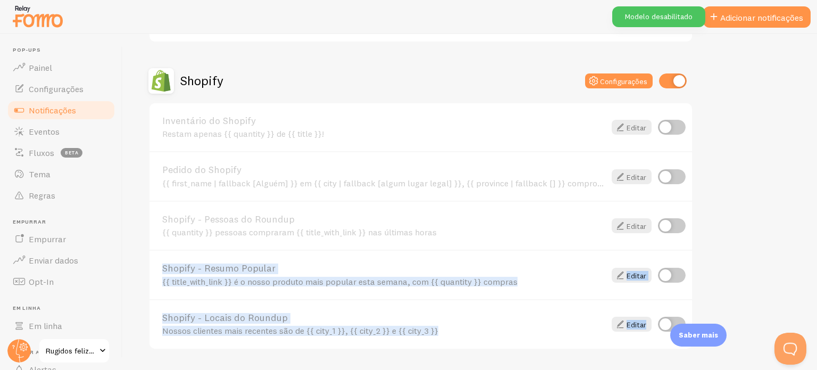
scroll to position [484, 0]
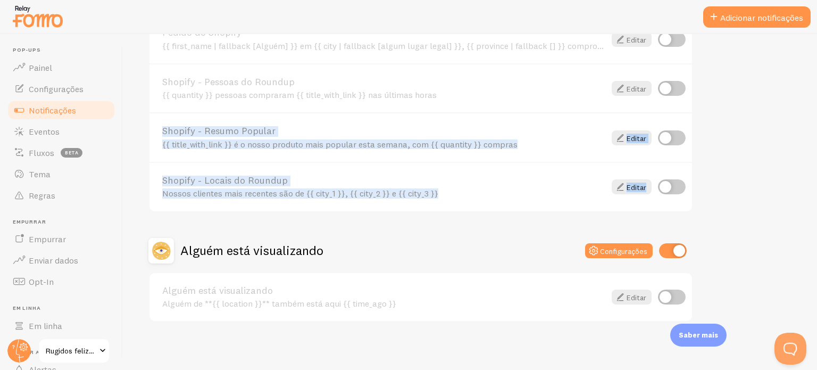
click at [678, 248] on input "checkbox" at bounding box center [673, 250] width 28 height 15
checkbox input "false"
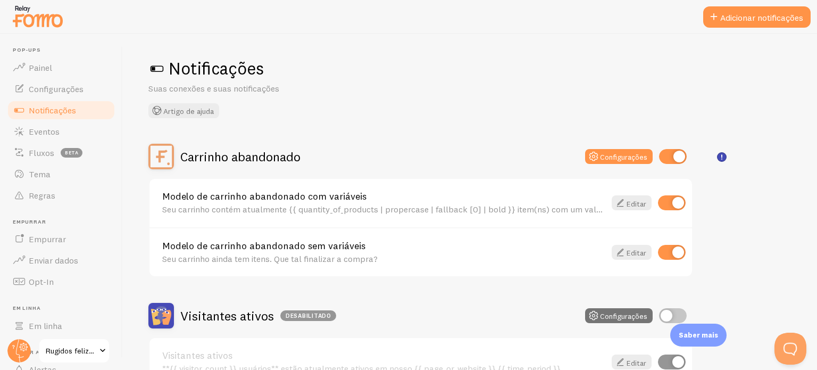
scroll to position [0, 0]
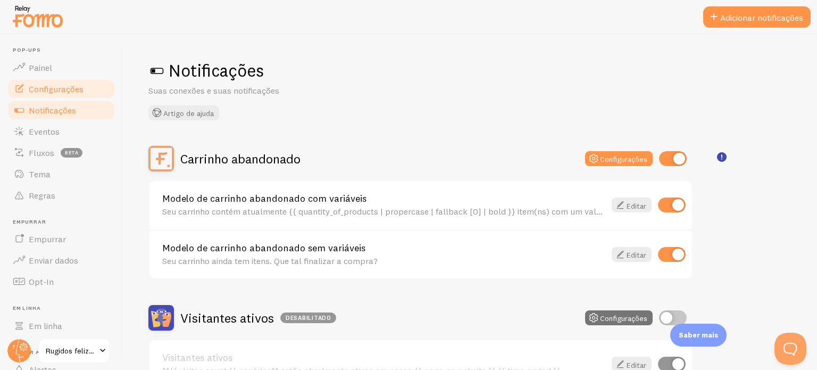
click at [63, 91] on font "Configurações" at bounding box center [56, 88] width 55 height 11
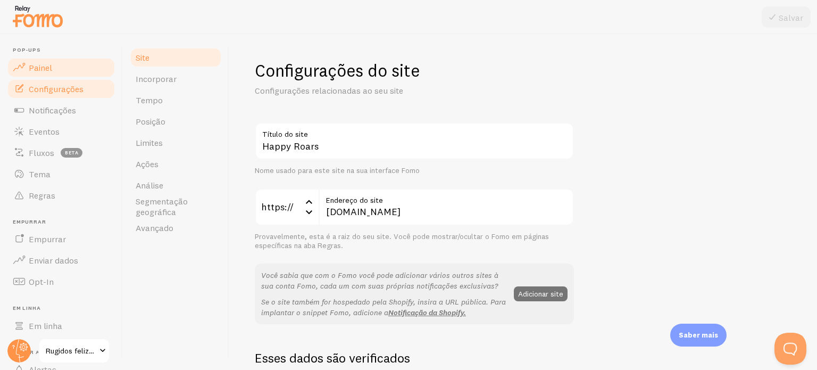
click at [72, 69] on link "Painel" at bounding box center [61, 67] width 110 height 21
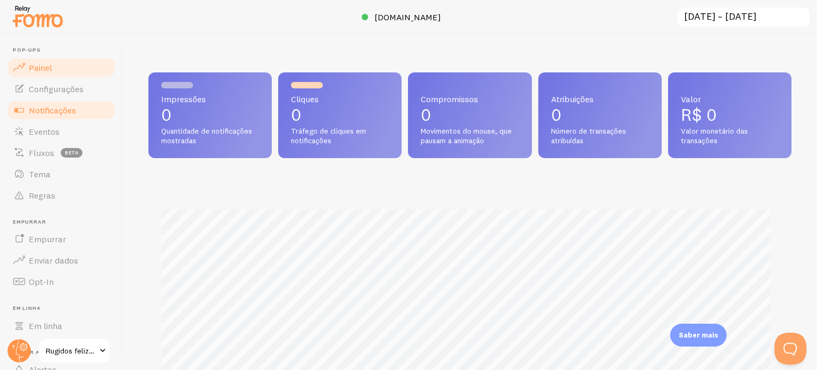
scroll to position [279, 634]
click at [61, 133] on link "Eventos" at bounding box center [61, 131] width 110 height 21
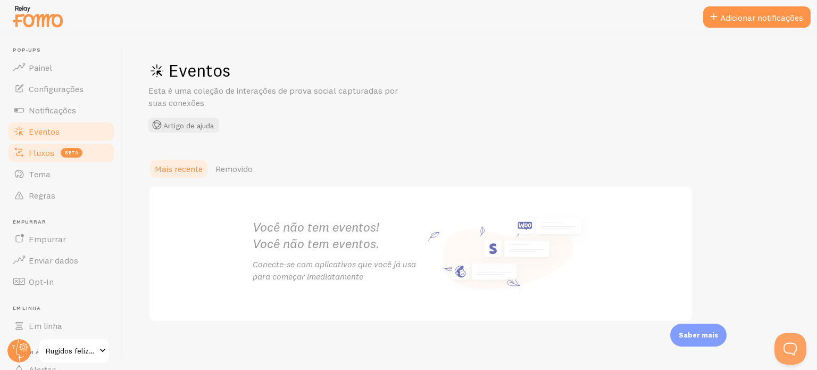
click at [41, 150] on font "Fluxos" at bounding box center [42, 152] width 26 height 11
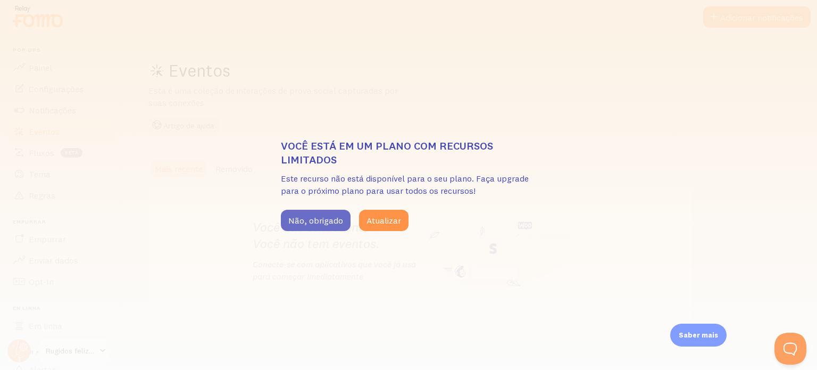
click at [294, 226] on button "Não, obrigado" at bounding box center [316, 220] width 70 height 21
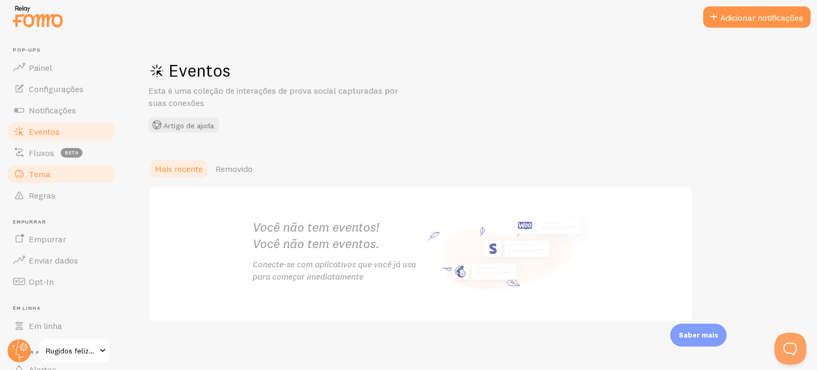
click at [53, 170] on link "Tema" at bounding box center [61, 173] width 110 height 21
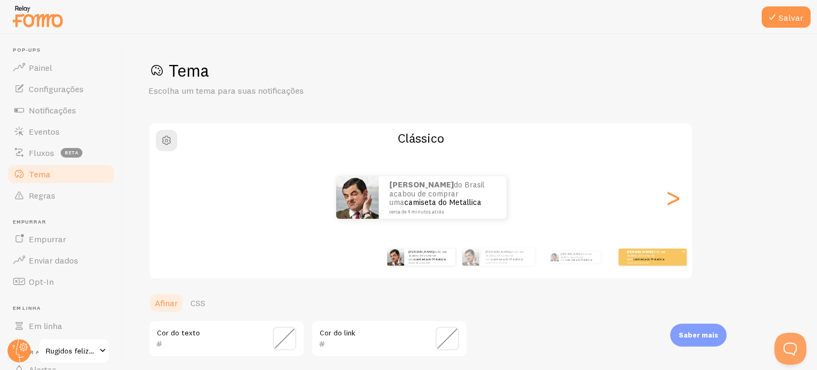
click at [659, 259] on p "[PERSON_NAME] do Brasil acabou de comprar uma camiseta do Metallica cerca de 4 …" at bounding box center [648, 256] width 43 height 13
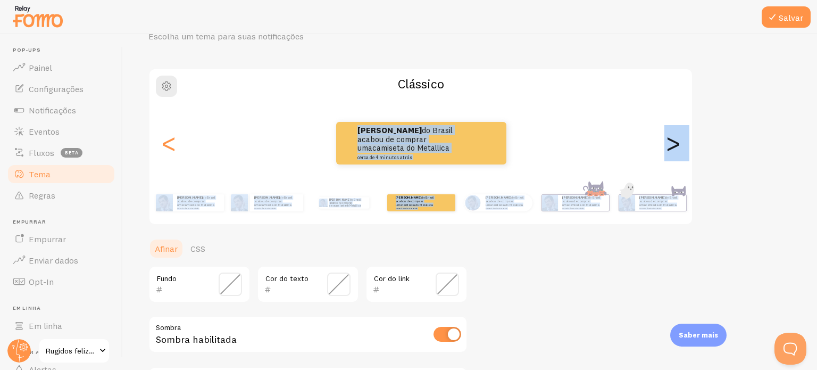
drag, startPoint x: 816, startPoint y: 214, endPoint x: 816, endPoint y: 223, distance: 9.0
click at [816, 223] on div "Salvar Tema Escolha um tema para suas notificações Clássico [PERSON_NAME] do [G…" at bounding box center [470, 202] width 694 height 336
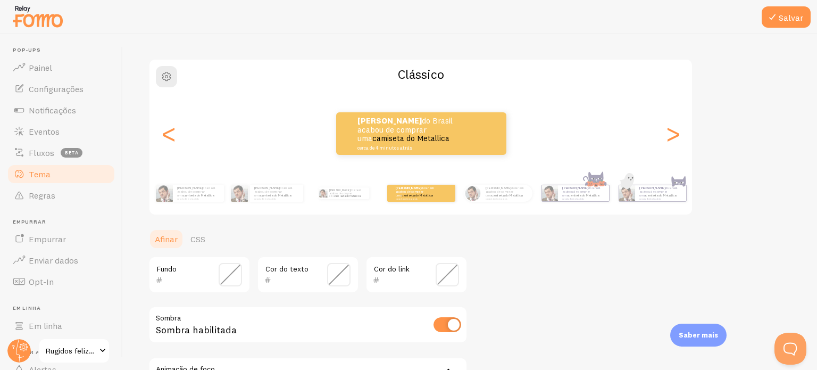
click at [227, 283] on span at bounding box center [230, 274] width 23 height 23
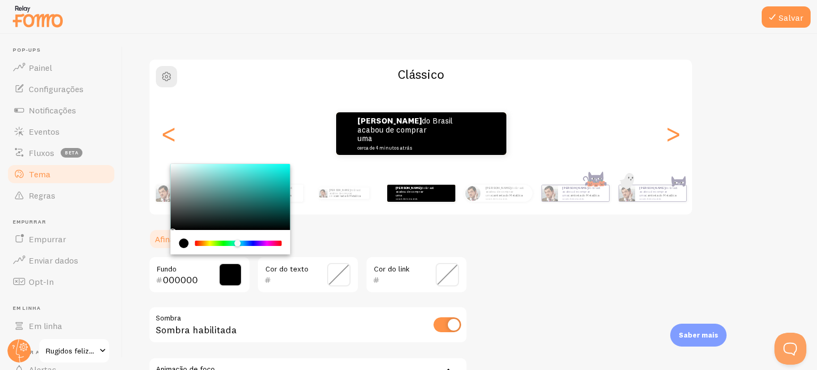
drag, startPoint x: 198, startPoint y: 241, endPoint x: 238, endPoint y: 248, distance: 40.0
click at [238, 248] on div "Chrome color picker" at bounding box center [231, 242] width 120 height 24
click at [250, 170] on div "Chrome color picker" at bounding box center [231, 197] width 120 height 66
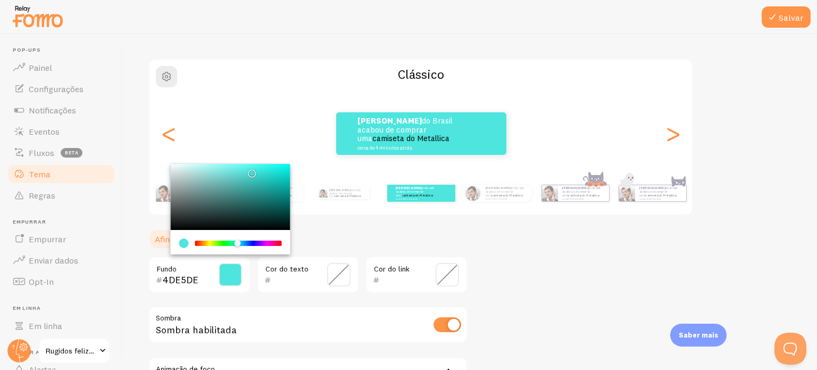
click at [255, 162] on div "[PERSON_NAME] do Brasil acabou de comprar uma camiseta do Metallica cerca de 4 …" at bounding box center [420, 133] width 542 height 77
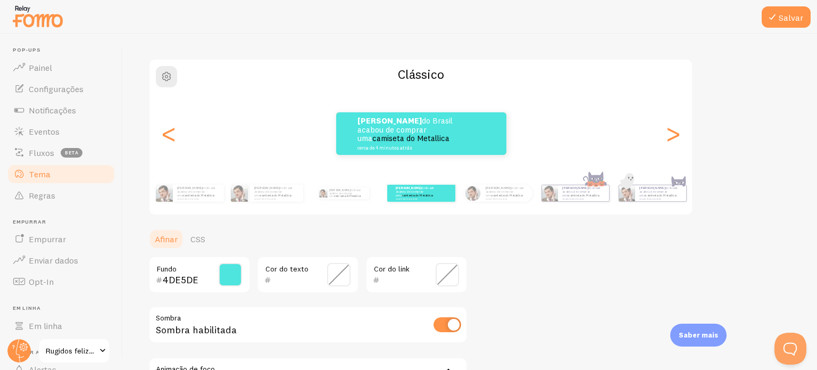
click at [238, 282] on span at bounding box center [230, 274] width 23 height 23
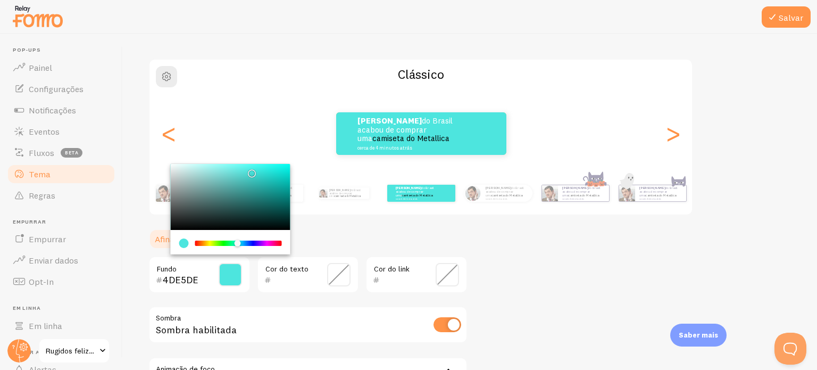
click at [262, 191] on div "Chrome color picker" at bounding box center [231, 197] width 120 height 66
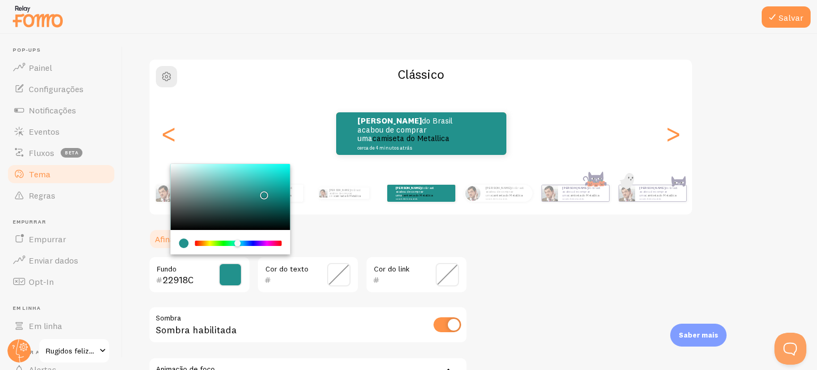
click at [251, 190] on div "Chrome color picker" at bounding box center [231, 197] width 120 height 66
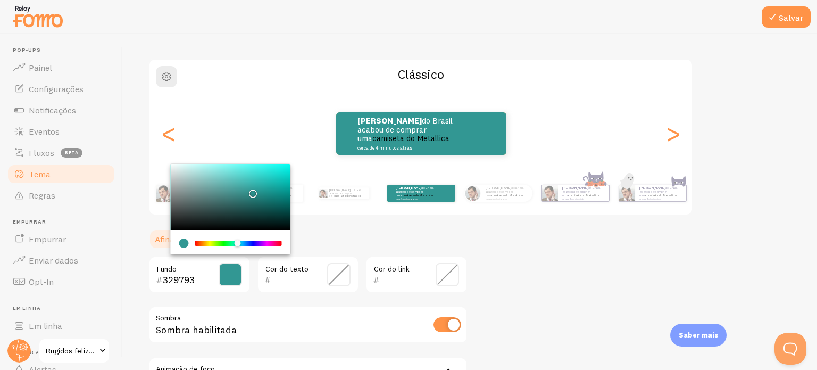
click at [247, 178] on div "Chrome color picker" at bounding box center [231, 197] width 120 height 66
type input "46C4BF"
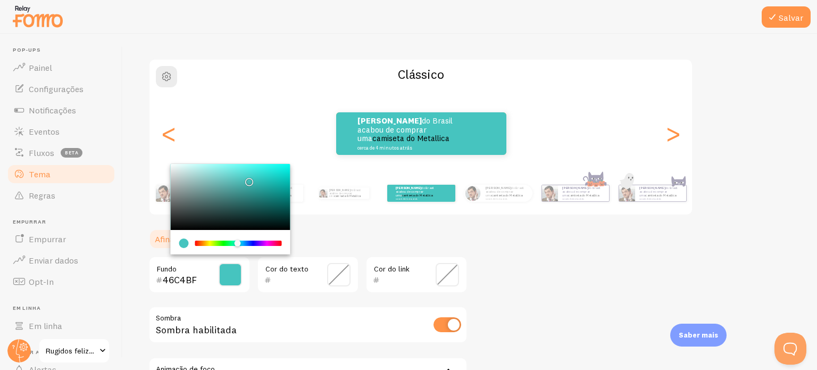
click at [560, 275] on div "Tema Escolha um tema para suas notificações Clássico [PERSON_NAME] do [GEOGRAPH…" at bounding box center [469, 223] width 643 height 455
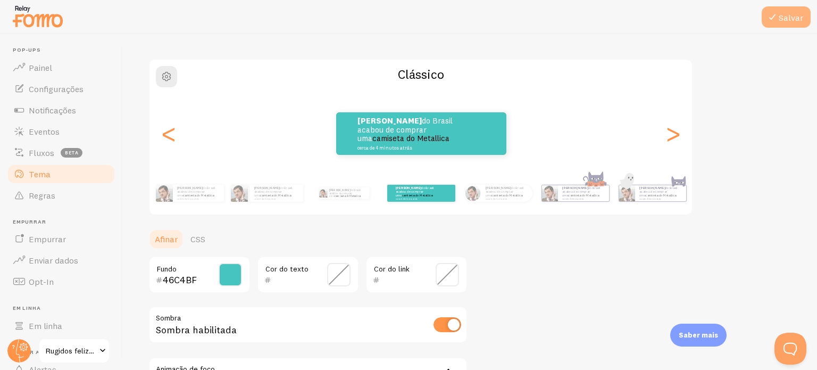
click at [785, 20] on font "Salvar" at bounding box center [791, 17] width 24 height 11
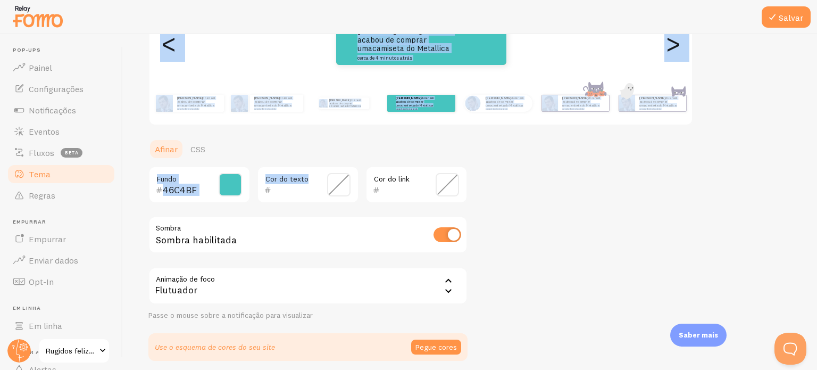
scroll to position [195, 0]
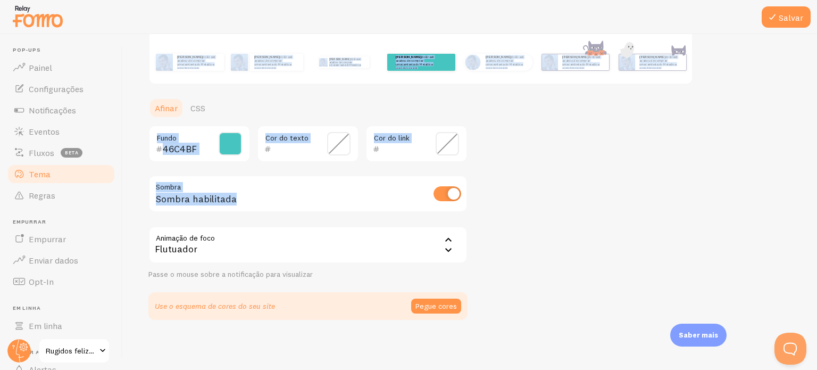
drag, startPoint x: 816, startPoint y: 129, endPoint x: 815, endPoint y: 208, distance: 79.3
click at [815, 208] on div "Salvar Tema Escolha um tema para suas notificações Clássico [PERSON_NAME] do [G…" at bounding box center [470, 202] width 694 height 336
click at [556, 208] on div "Tema Escolha um tema para suas notificações Clássico [PERSON_NAME] do [GEOGRAPH…" at bounding box center [469, 92] width 643 height 455
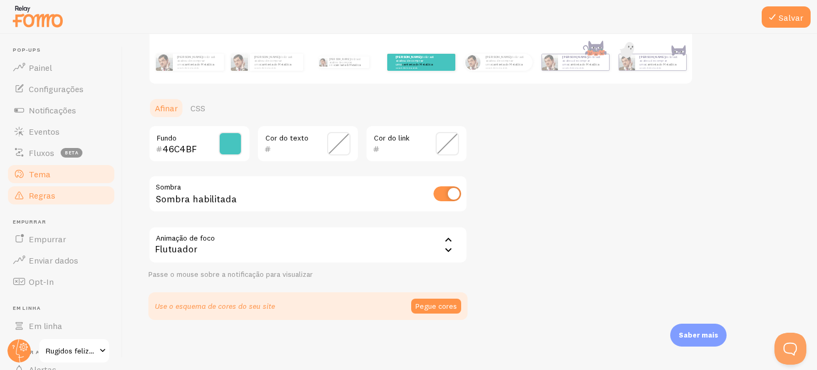
click at [65, 190] on link "Regras" at bounding box center [61, 195] width 110 height 21
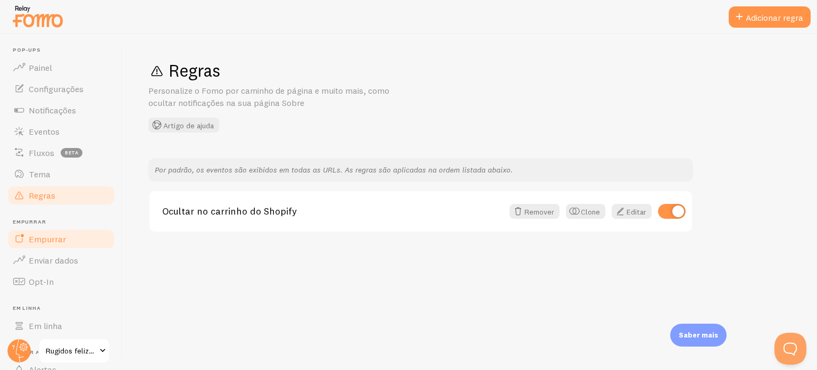
click at [59, 242] on font "Empurrar" at bounding box center [47, 238] width 37 height 11
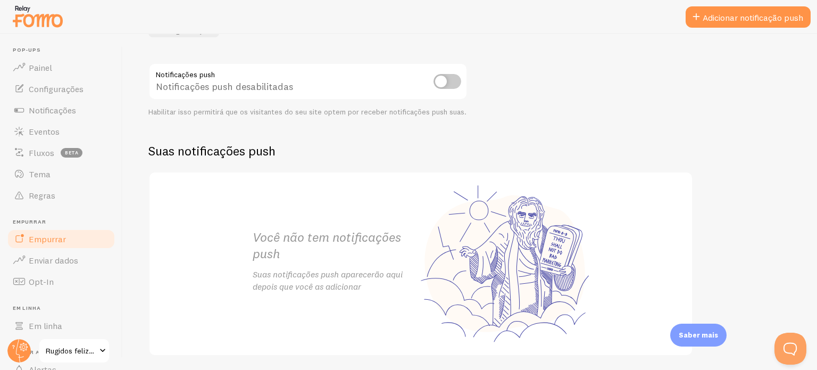
scroll to position [138, 0]
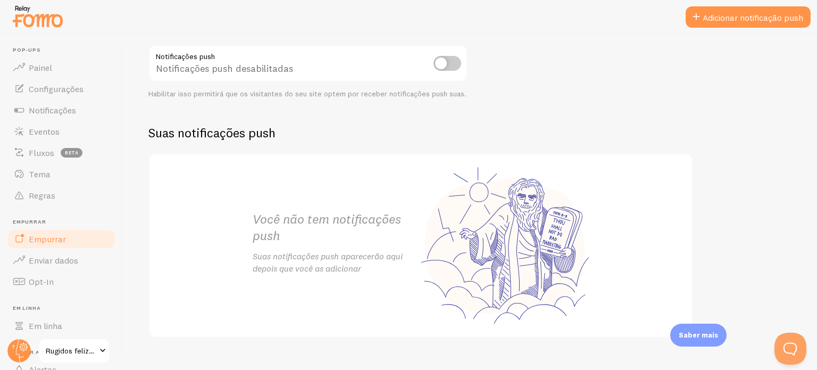
click at [453, 59] on input "checkbox" at bounding box center [447, 63] width 28 height 15
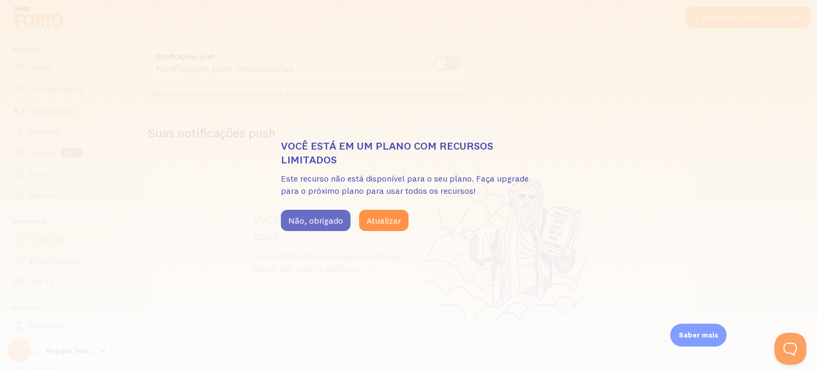
click at [302, 220] on font "Não, obrigado" at bounding box center [315, 220] width 55 height 11
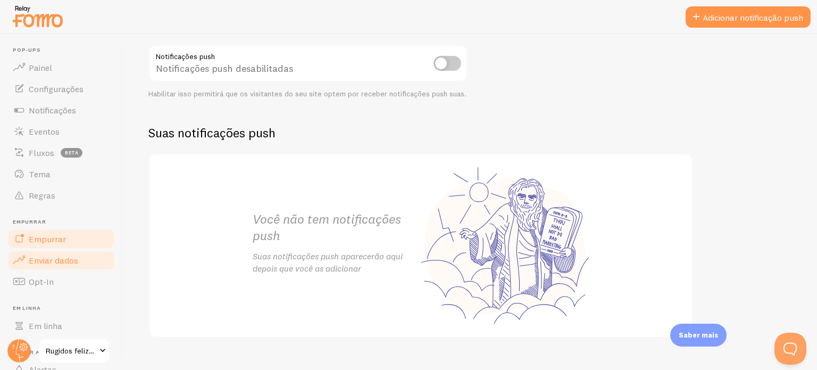
click at [64, 265] on font "Enviar dados" at bounding box center [53, 260] width 49 height 11
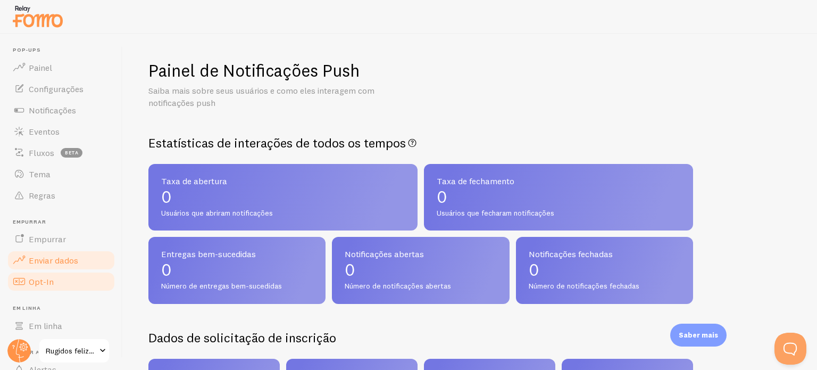
click at [84, 274] on link "Opt-In" at bounding box center [61, 281] width 110 height 21
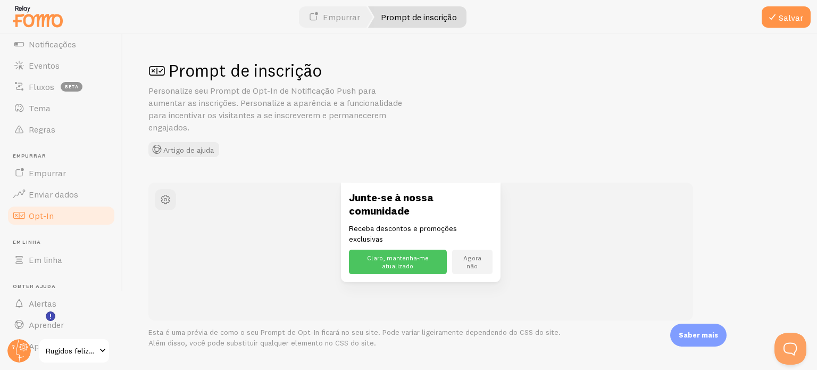
scroll to position [91, 0]
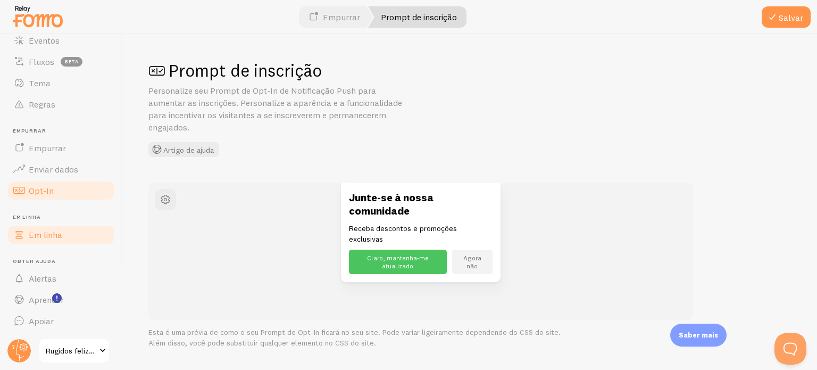
click at [35, 233] on font "Em linha" at bounding box center [46, 234] width 34 height 11
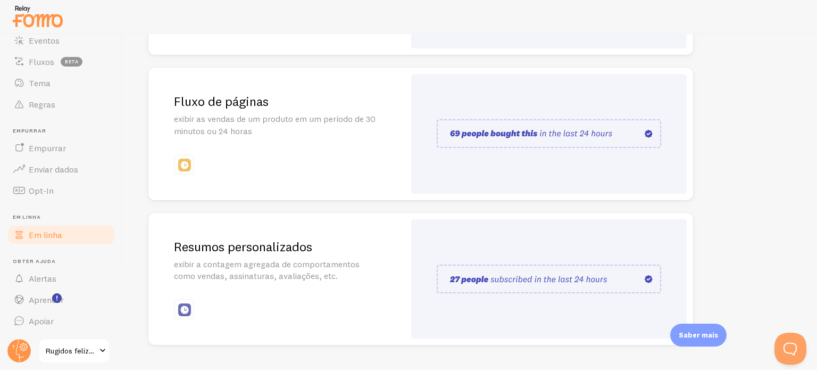
scroll to position [285, 0]
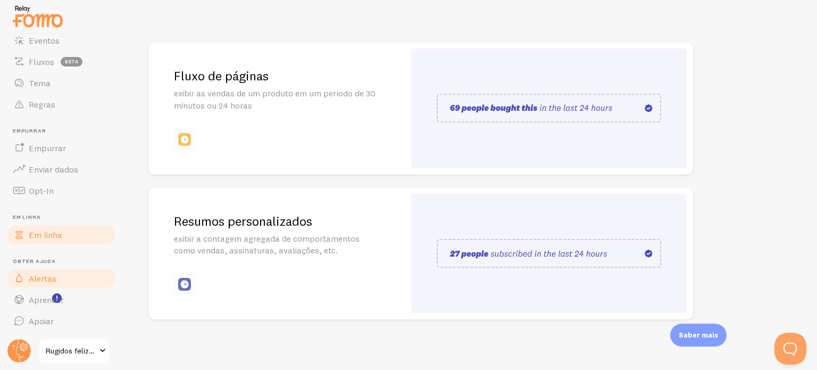
click at [60, 284] on link "Alertas" at bounding box center [61, 278] width 110 height 21
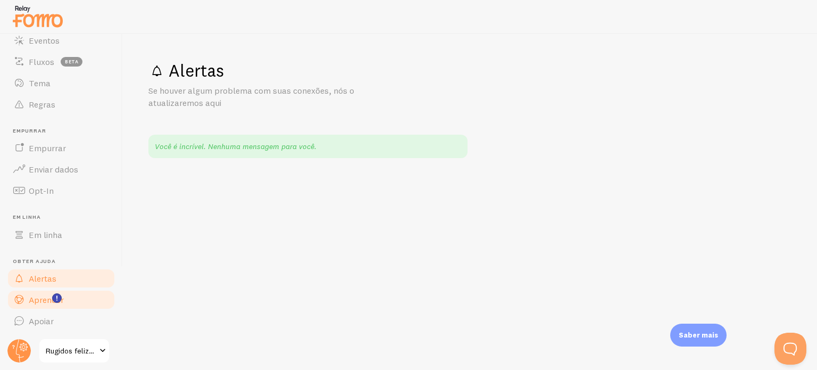
click at [43, 300] on font "Aprender" at bounding box center [46, 299] width 35 height 11
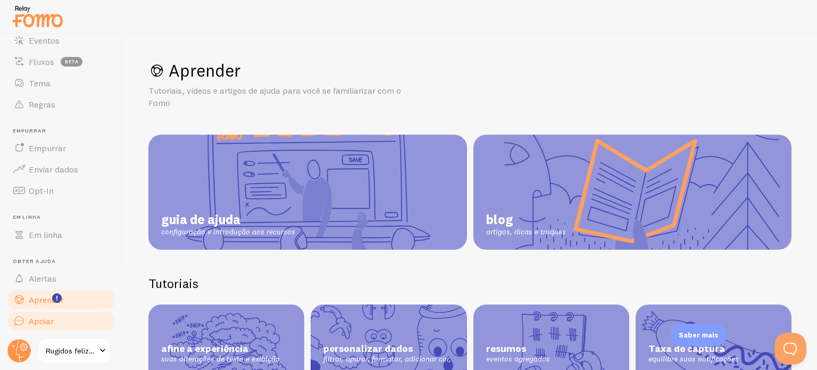
click at [45, 312] on link "Apoiar" at bounding box center [61, 320] width 110 height 21
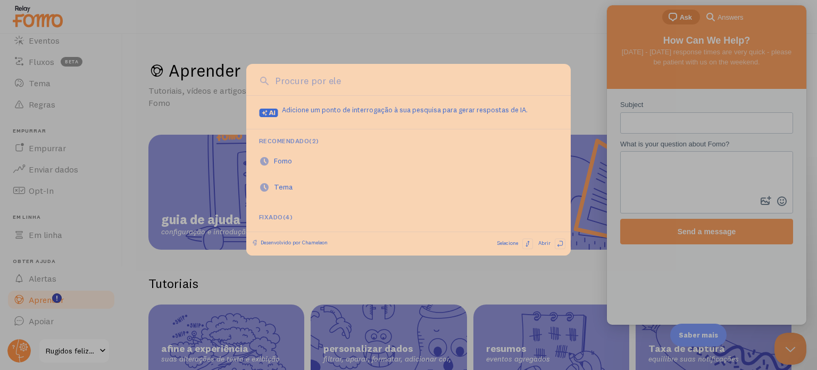
click at [254, 267] on div at bounding box center [408, 185] width 817 height 370
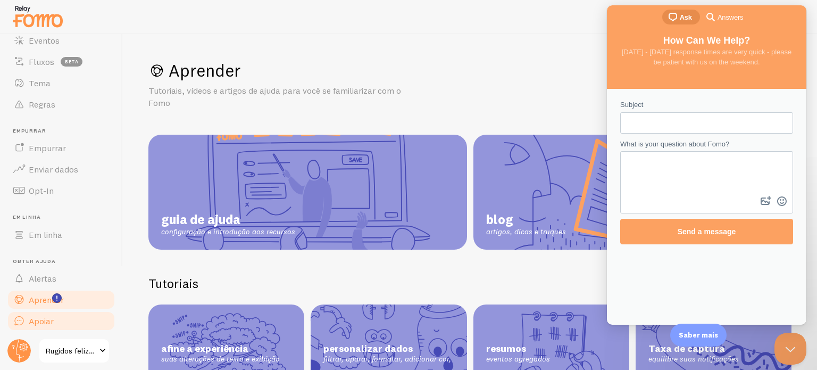
click at [76, 319] on link "Apoiar" at bounding box center [61, 320] width 110 height 21
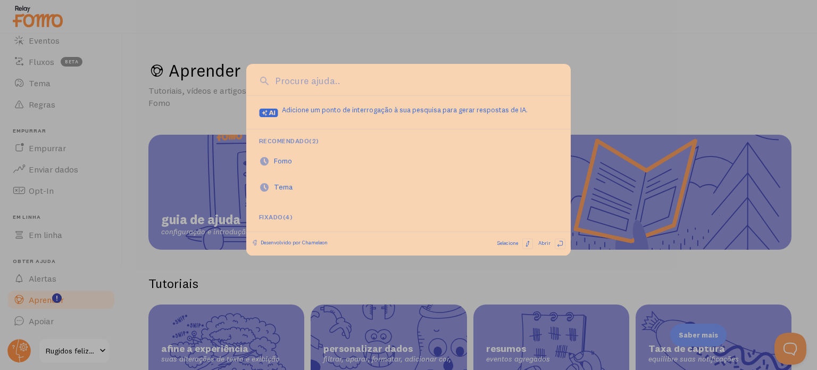
click at [235, 65] on div at bounding box center [408, 185] width 817 height 370
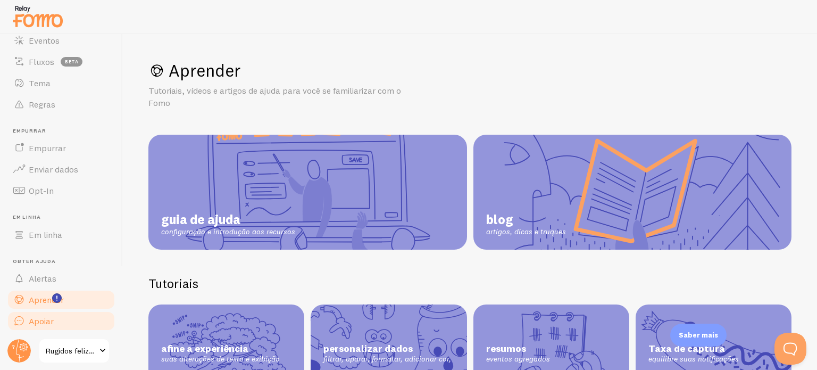
click at [64, 320] on link "Apoiar" at bounding box center [61, 320] width 110 height 21
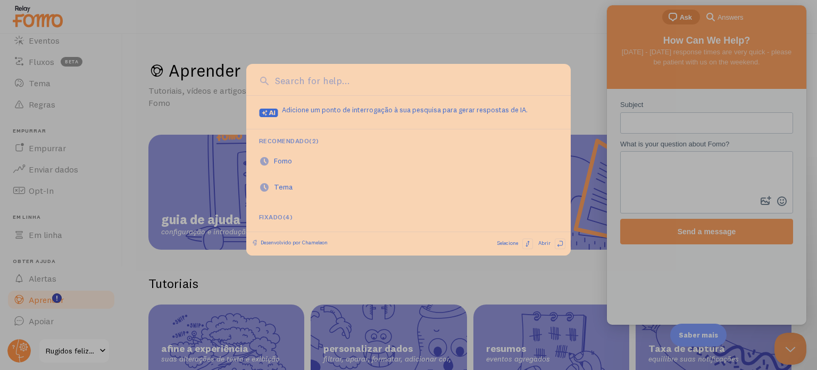
click at [198, 41] on div at bounding box center [408, 185] width 817 height 370
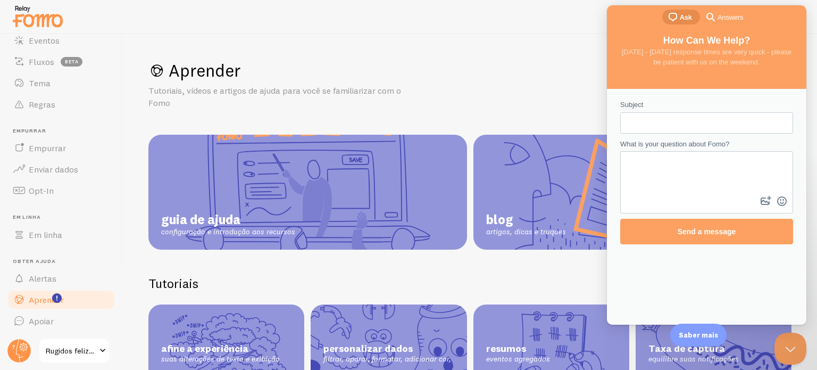
click at [102, 351] on span at bounding box center [102, 350] width 13 height 13
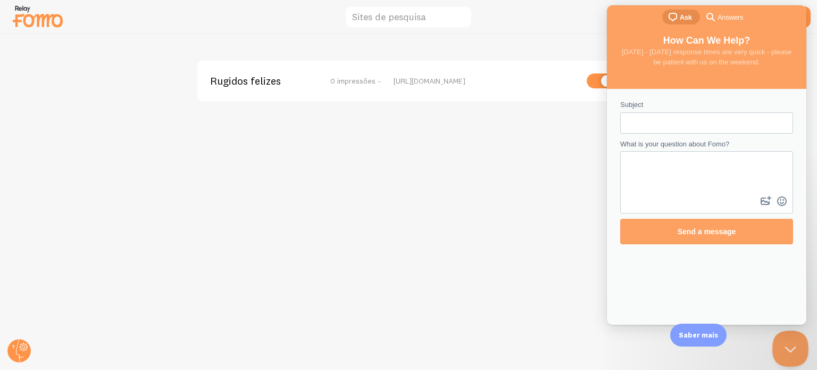
click at [783, 344] on button "Close Beacon popover" at bounding box center [788, 346] width 32 height 32
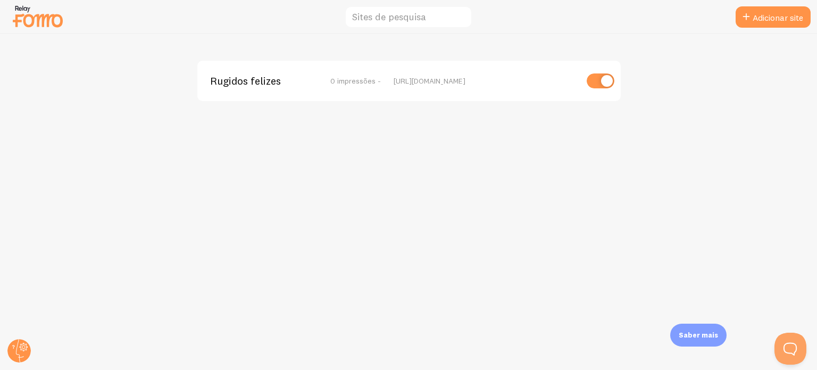
click at [606, 81] on input "checkbox" at bounding box center [601, 80] width 28 height 15
click at [598, 77] on input "checkbox" at bounding box center [601, 80] width 28 height 15
checkbox input "true"
click at [370, 85] on span "0 impressões -" at bounding box center [355, 81] width 51 height 10
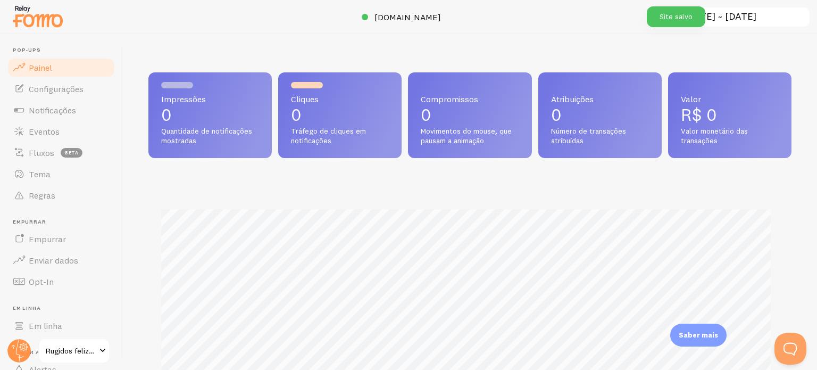
scroll to position [279, 634]
click at [76, 83] on font "Configurações" at bounding box center [56, 88] width 55 height 11
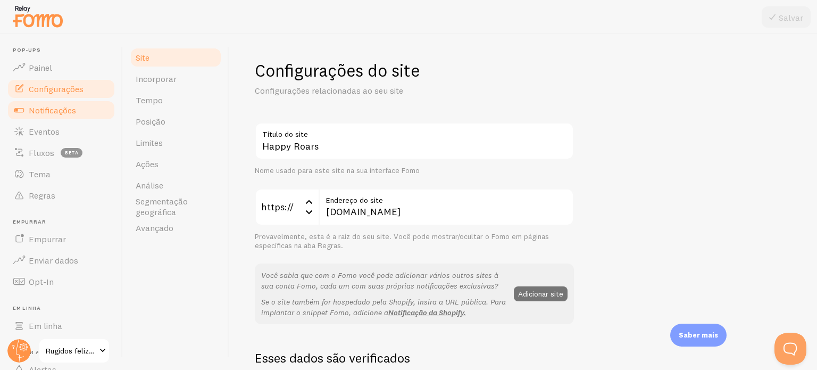
click at [69, 103] on link "Notificações" at bounding box center [61, 109] width 110 height 21
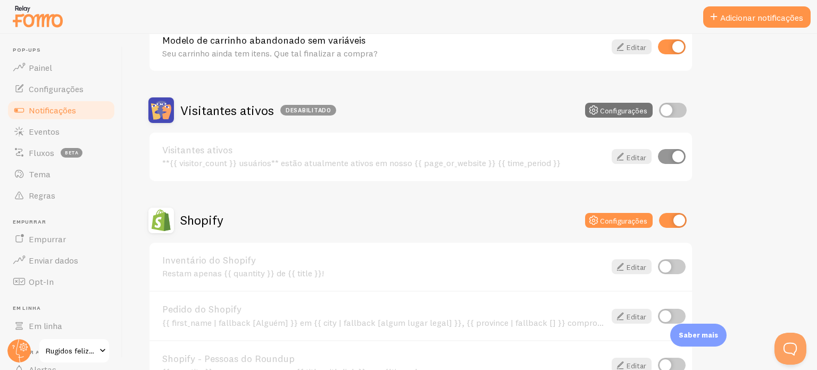
scroll to position [222, 0]
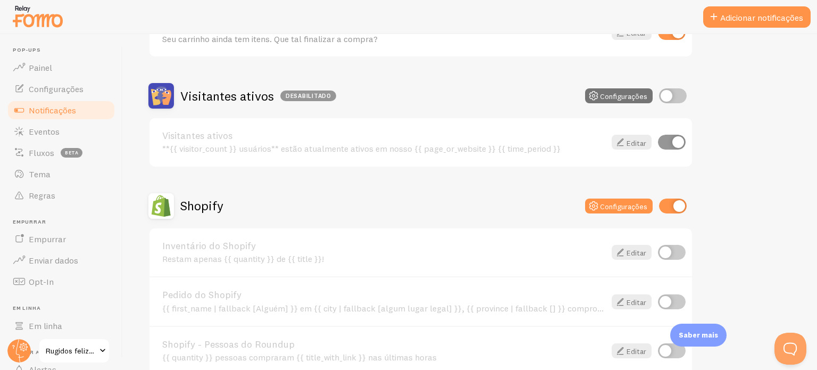
click at [677, 207] on input "checkbox" at bounding box center [673, 205] width 28 height 15
checkbox input "false"
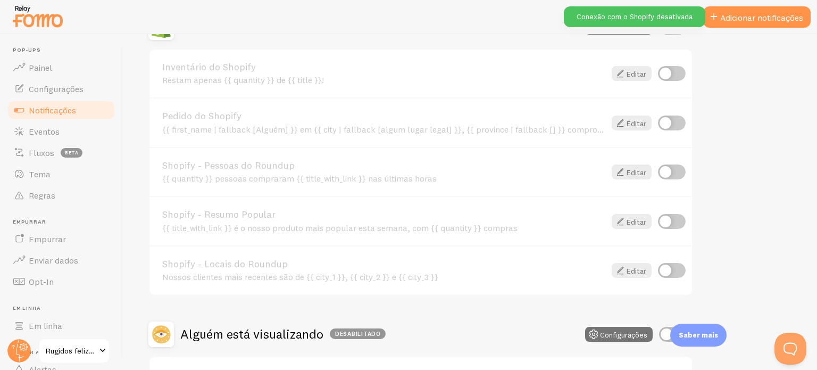
scroll to position [484, 0]
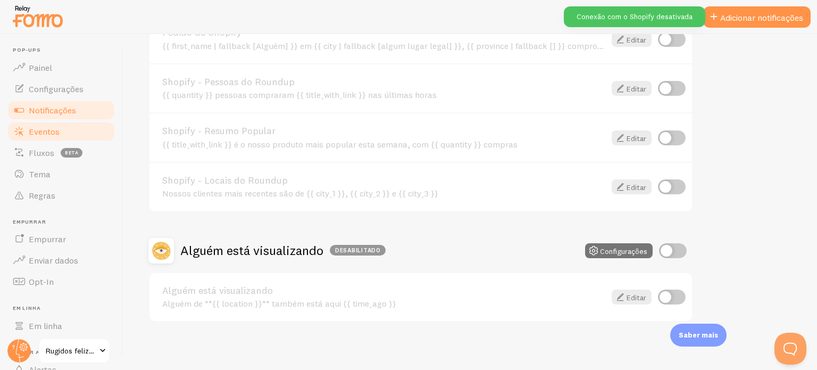
click at [73, 133] on link "Eventos" at bounding box center [61, 131] width 110 height 21
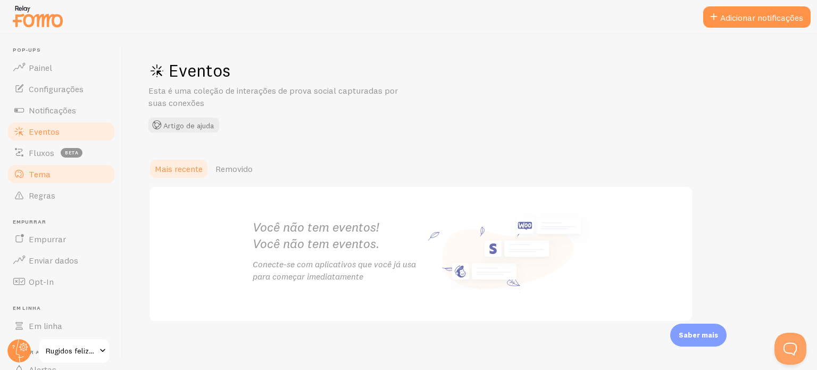
click at [55, 175] on link "Tema" at bounding box center [61, 173] width 110 height 21
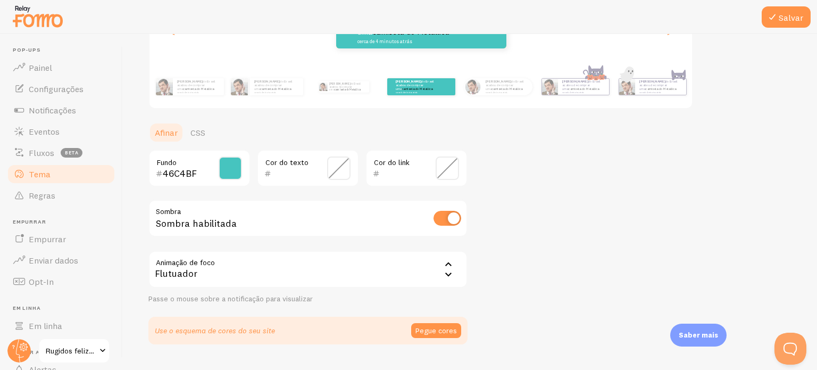
scroll to position [195, 0]
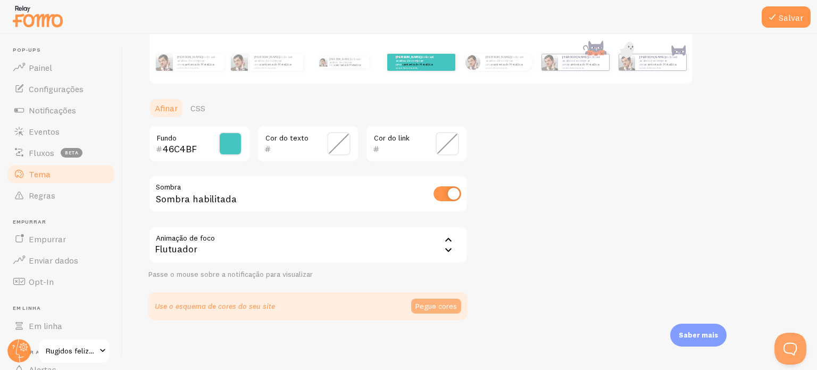
click at [446, 303] on font "Pegue cores" at bounding box center [435, 306] width 41 height 10
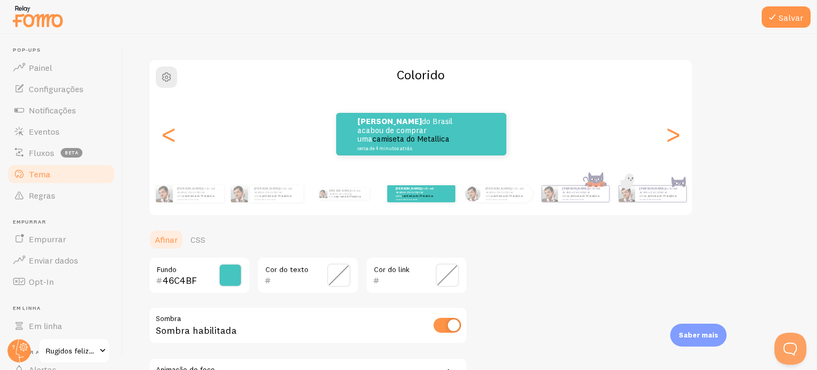
scroll to position [0, 0]
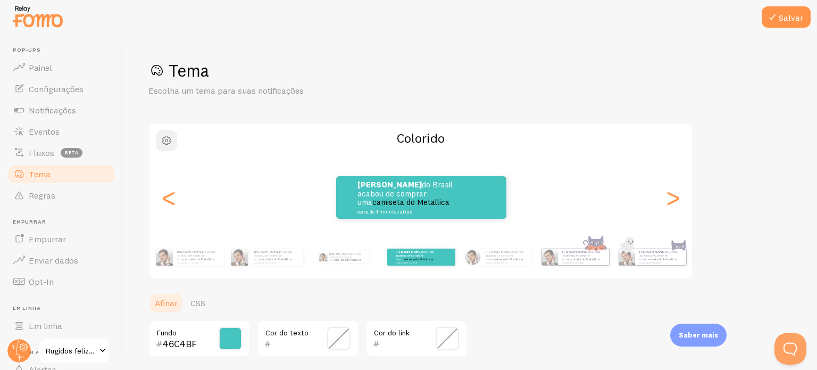
click at [168, 139] on span "button" at bounding box center [166, 140] width 13 height 13
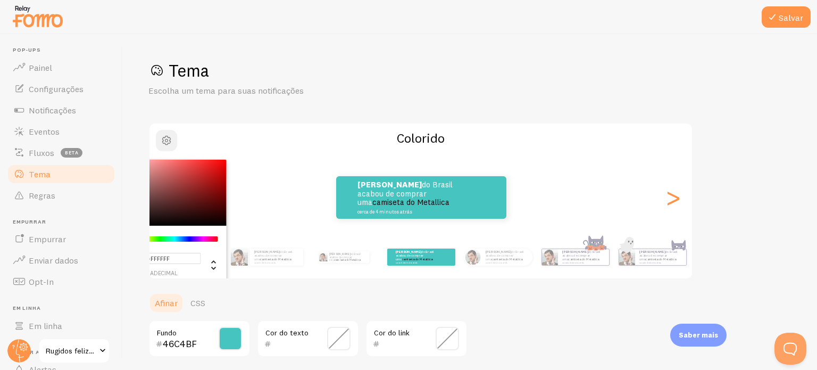
click at [168, 139] on span "button" at bounding box center [166, 140] width 13 height 13
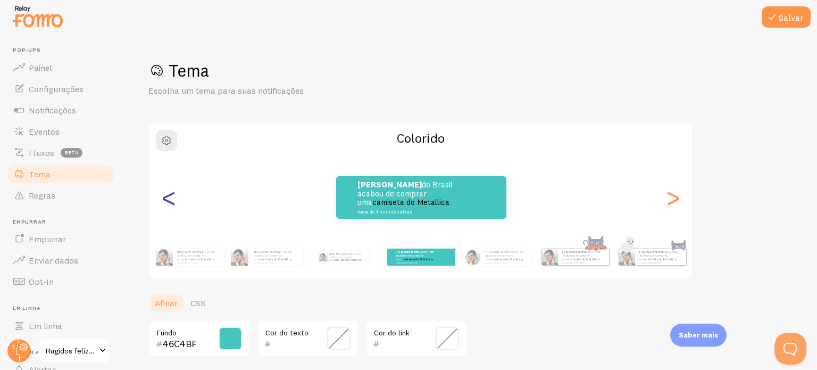
click at [164, 205] on font "<" at bounding box center [169, 197] width 18 height 36
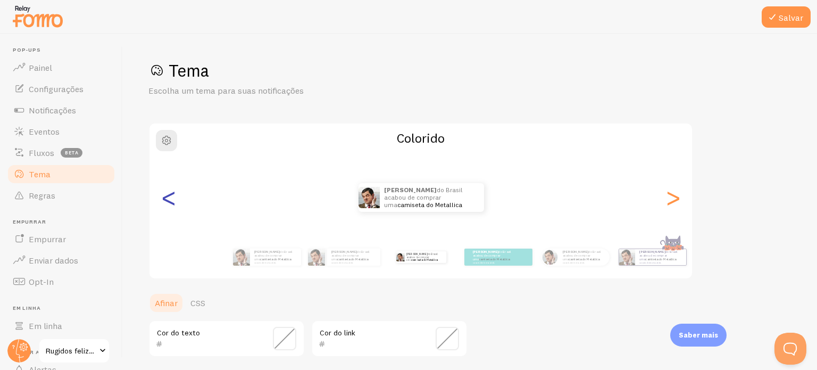
click at [164, 205] on font "<" at bounding box center [169, 197] width 18 height 36
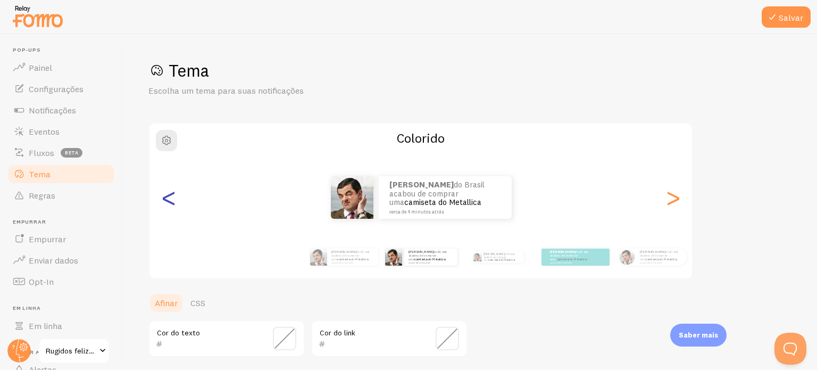
click at [164, 205] on font "<" at bounding box center [169, 197] width 18 height 36
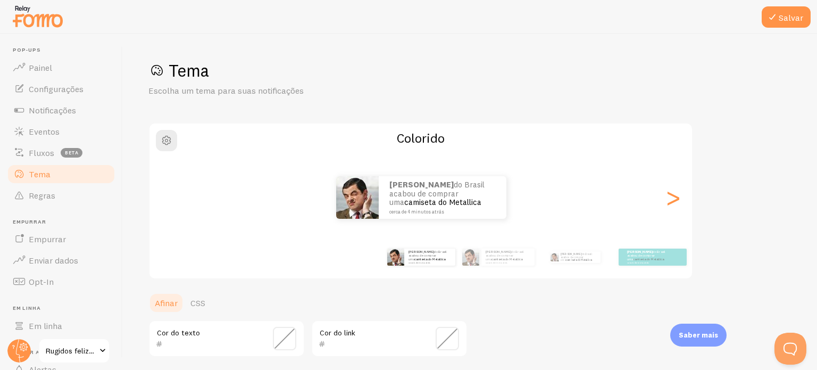
click at [164, 205] on font "<" at bounding box center [169, 197] width 18 height 36
click at [649, 257] on p "[PERSON_NAME] do Brasil acabou de comprar uma camiseta do Metallica cerca de 4 …" at bounding box center [648, 256] width 43 height 13
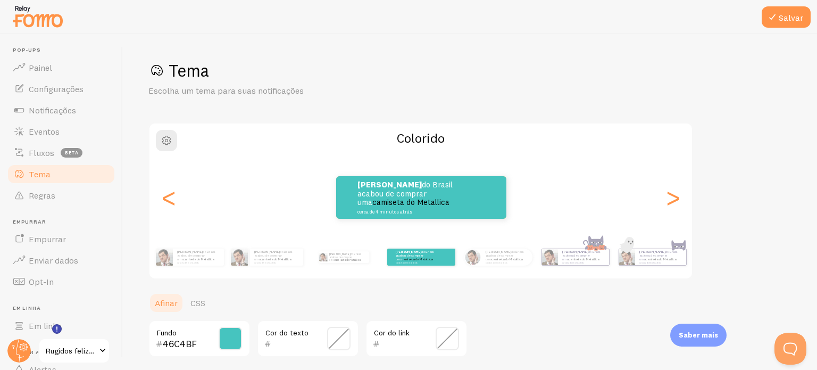
scroll to position [91, 0]
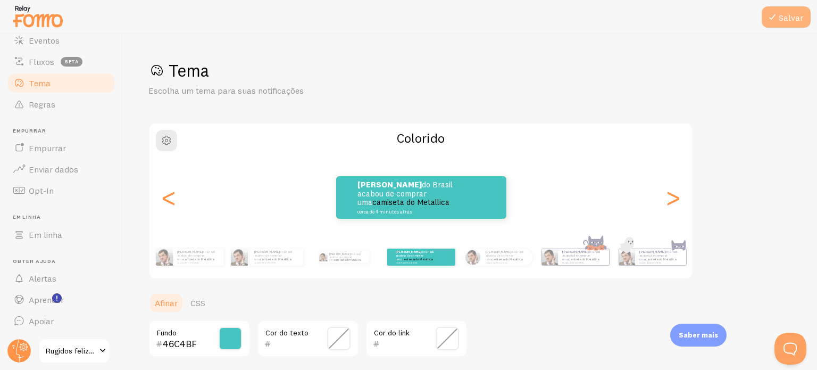
click at [787, 19] on font "Salvar" at bounding box center [791, 17] width 24 height 11
